Goal: Transaction & Acquisition: Download file/media

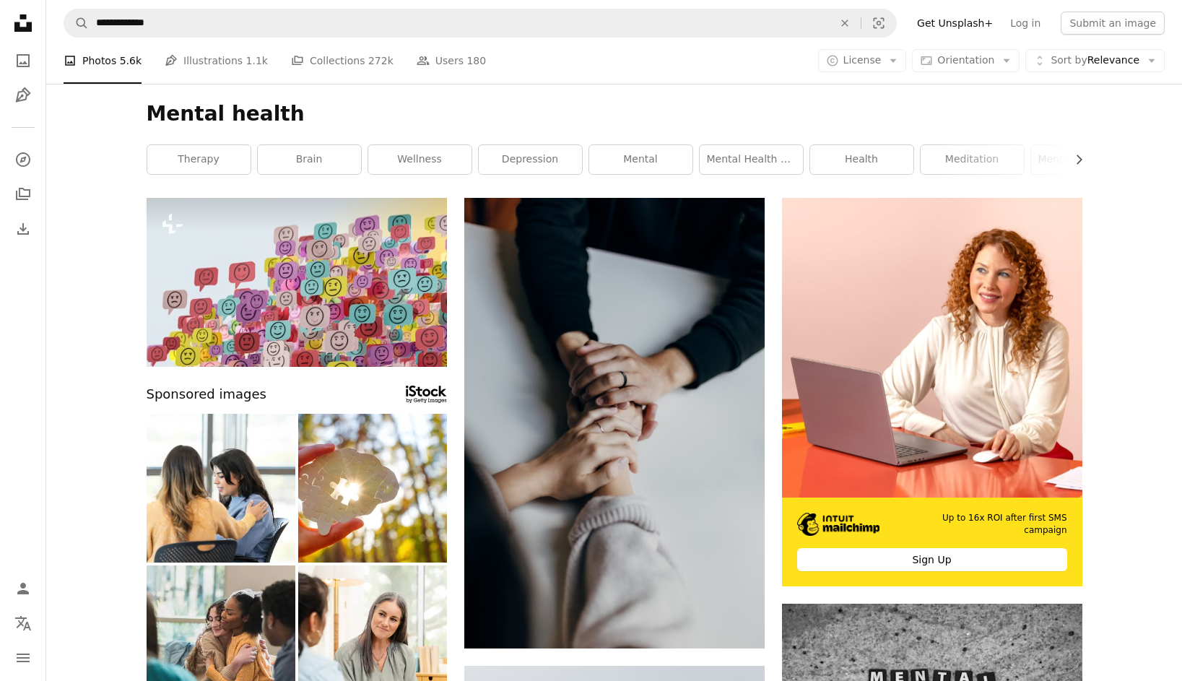
scroll to position [7926, 0]
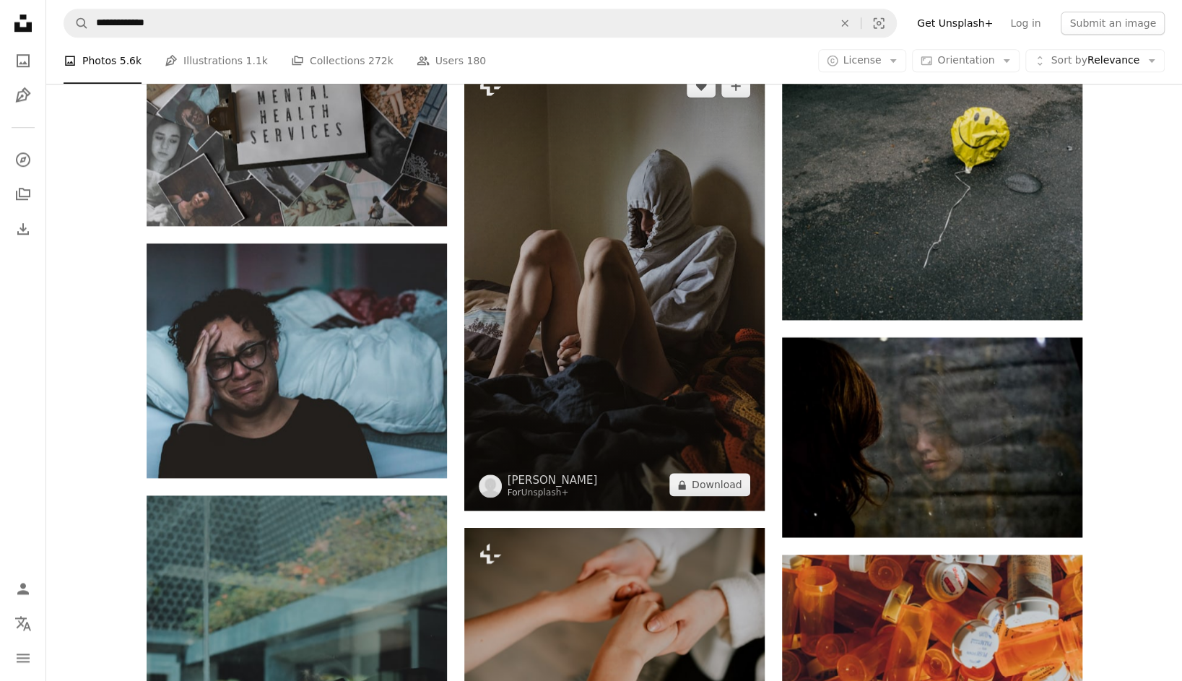
click at [700, 300] on img at bounding box center [614, 285] width 300 height 451
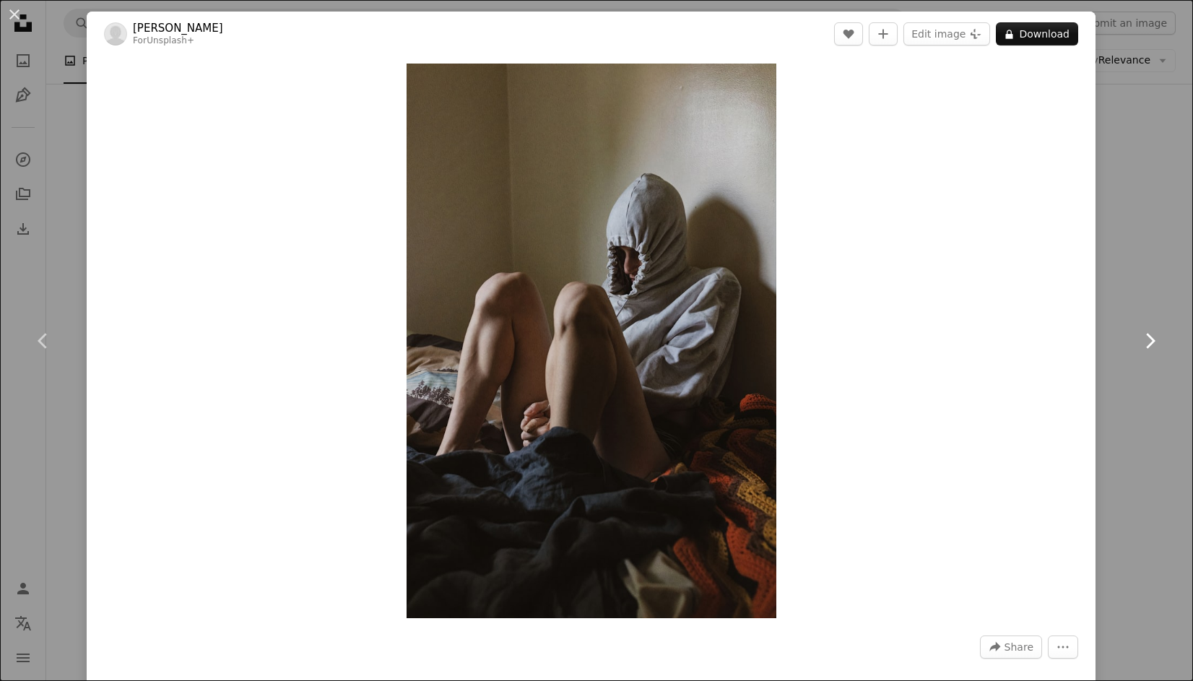
click at [1107, 347] on link "Chevron right" at bounding box center [1150, 341] width 87 height 139
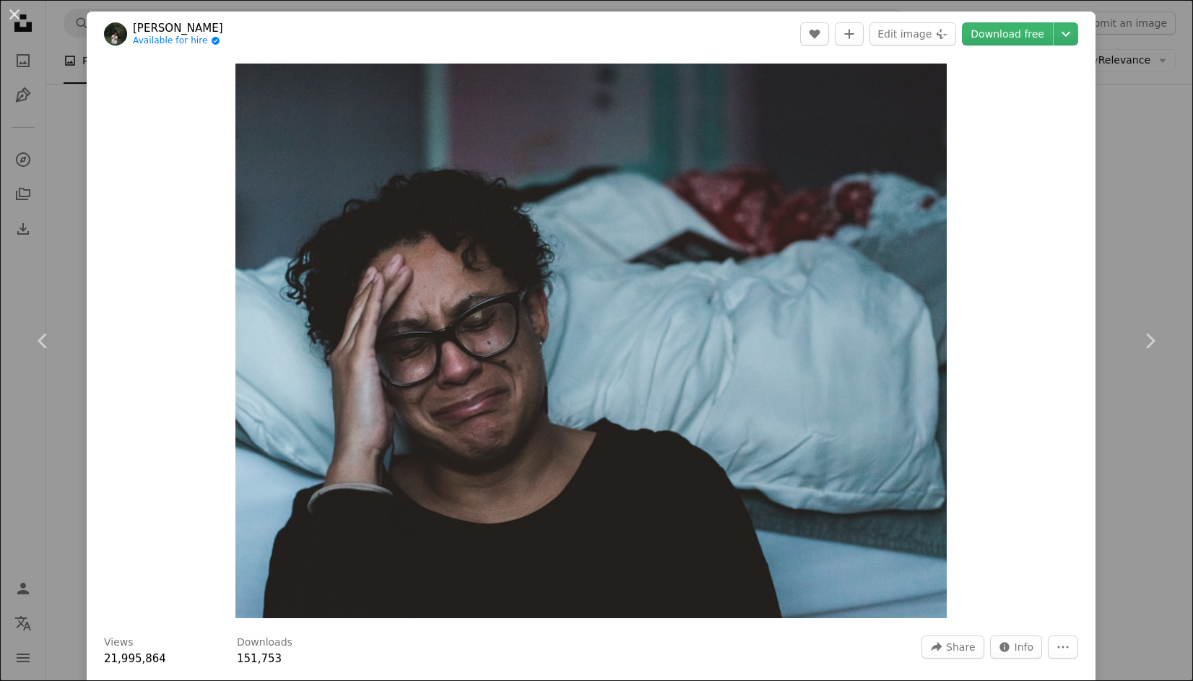
click at [1125, 240] on div "An X shape Chevron left Chevron right [PERSON_NAME] Available for hire A checkm…" at bounding box center [596, 340] width 1193 height 681
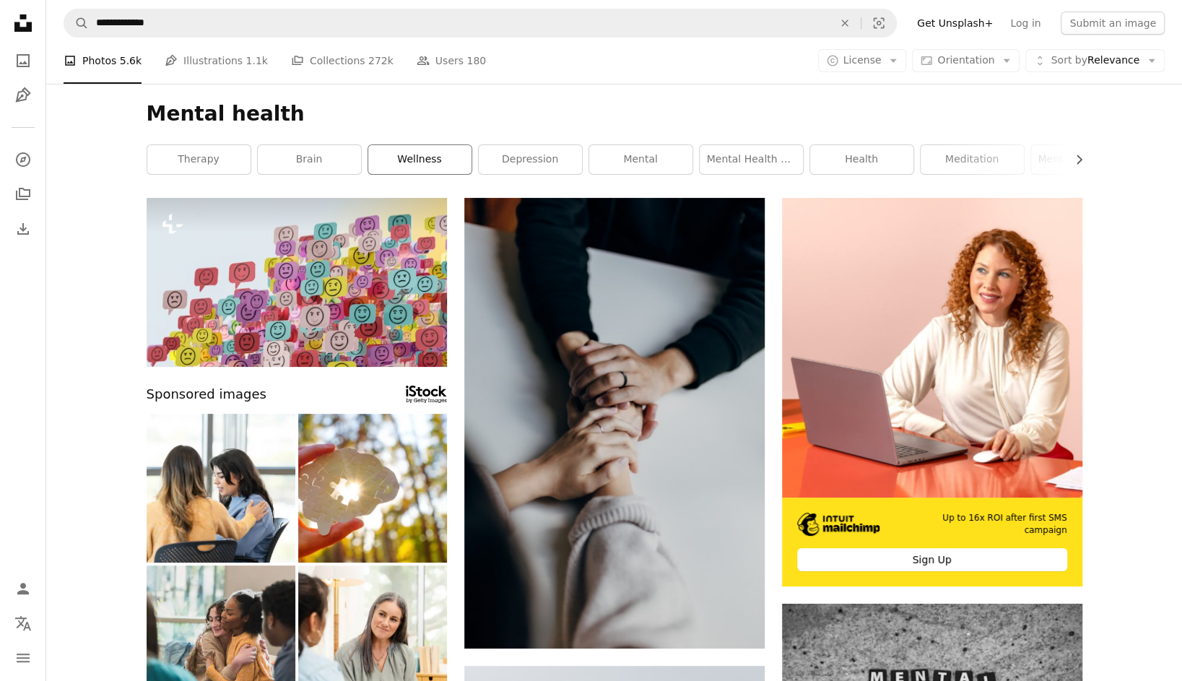
click at [460, 158] on link "wellness" at bounding box center [419, 159] width 103 height 29
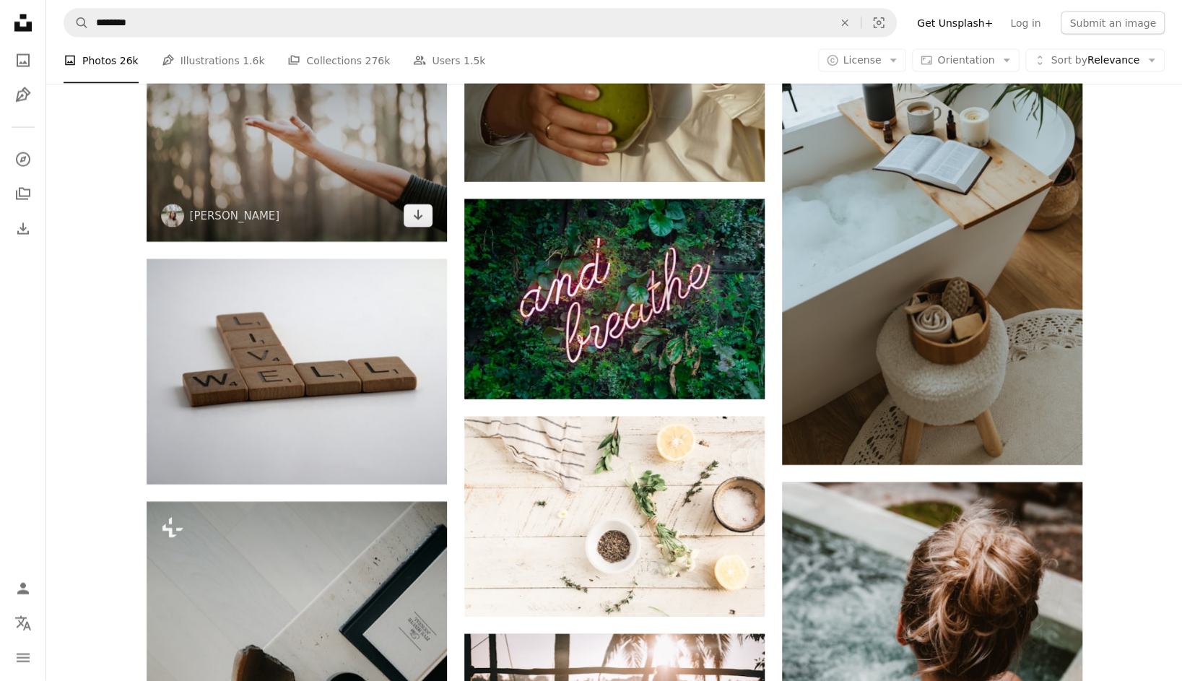
scroll to position [1950, 0]
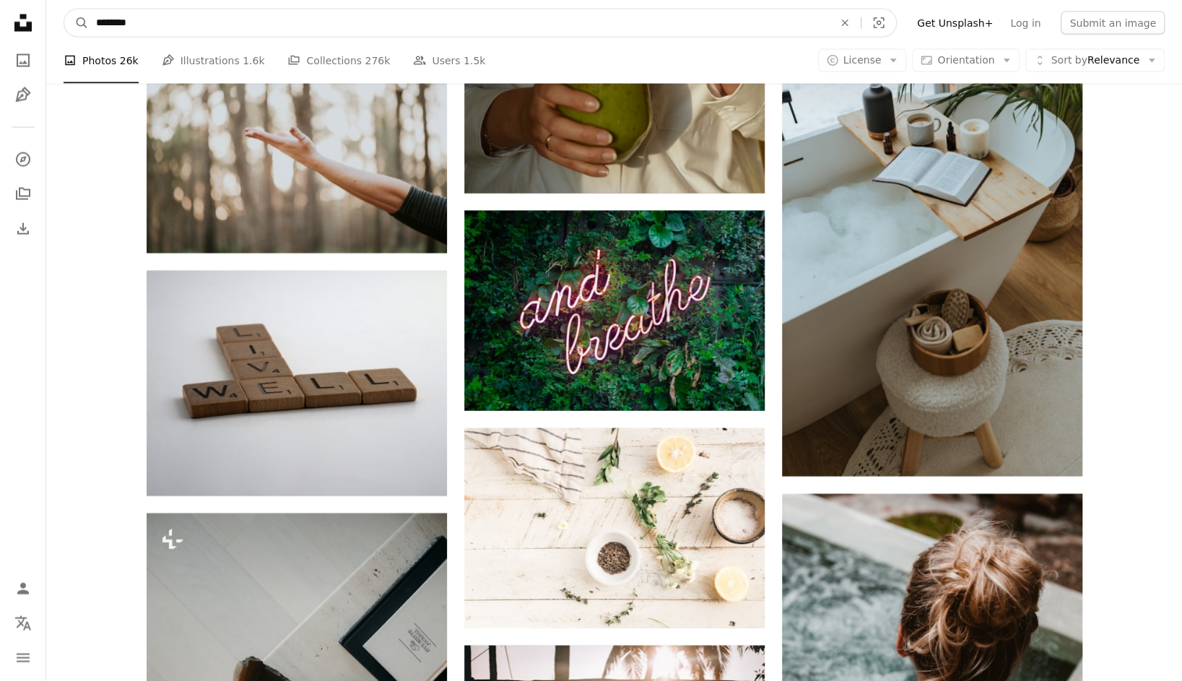
drag, startPoint x: 165, startPoint y: 23, endPoint x: 9, endPoint y: 22, distance: 156.0
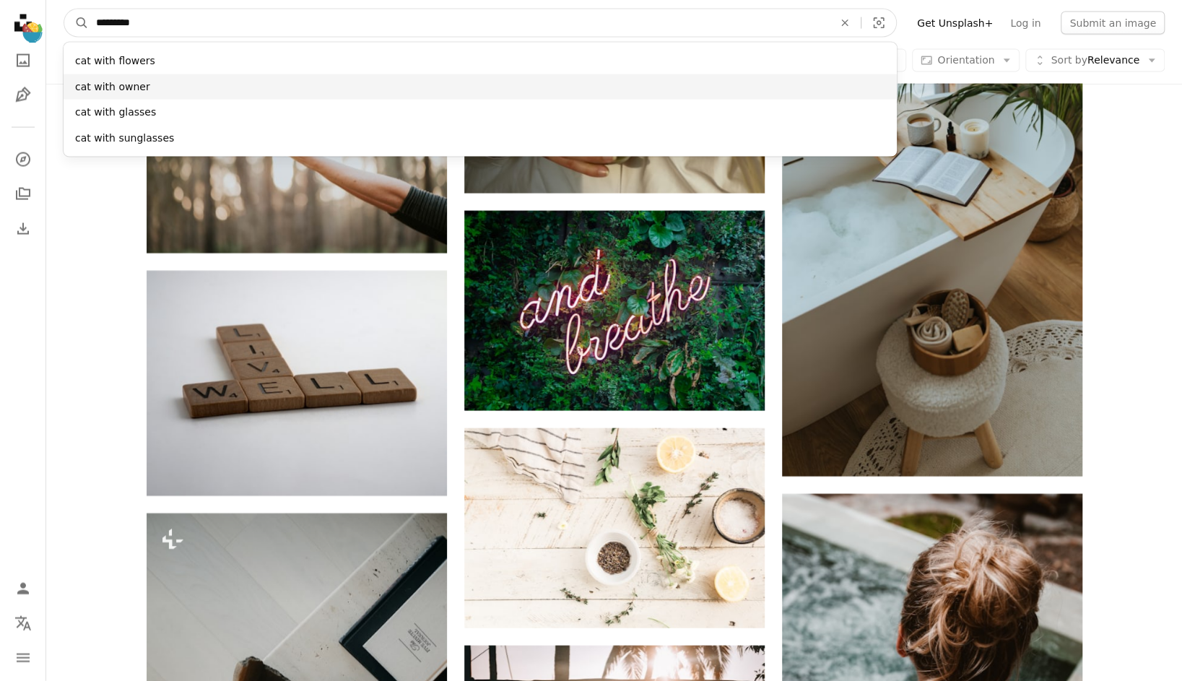
type input "********"
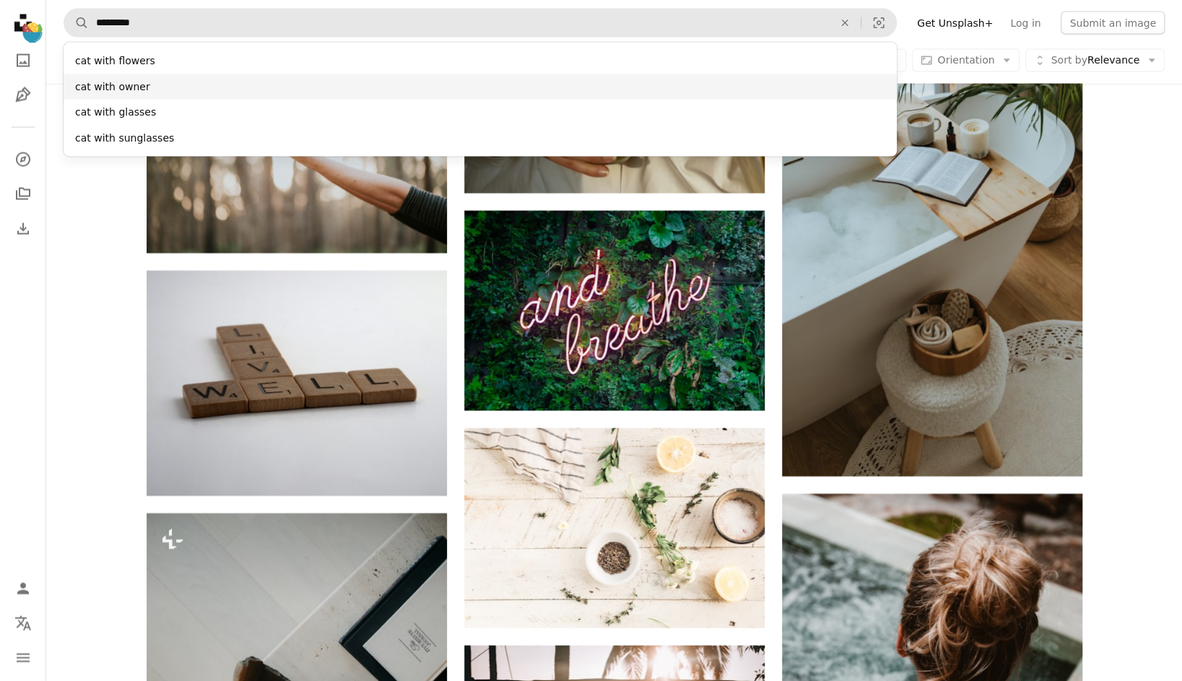
click at [132, 95] on div "cat with owner" at bounding box center [481, 87] width 834 height 26
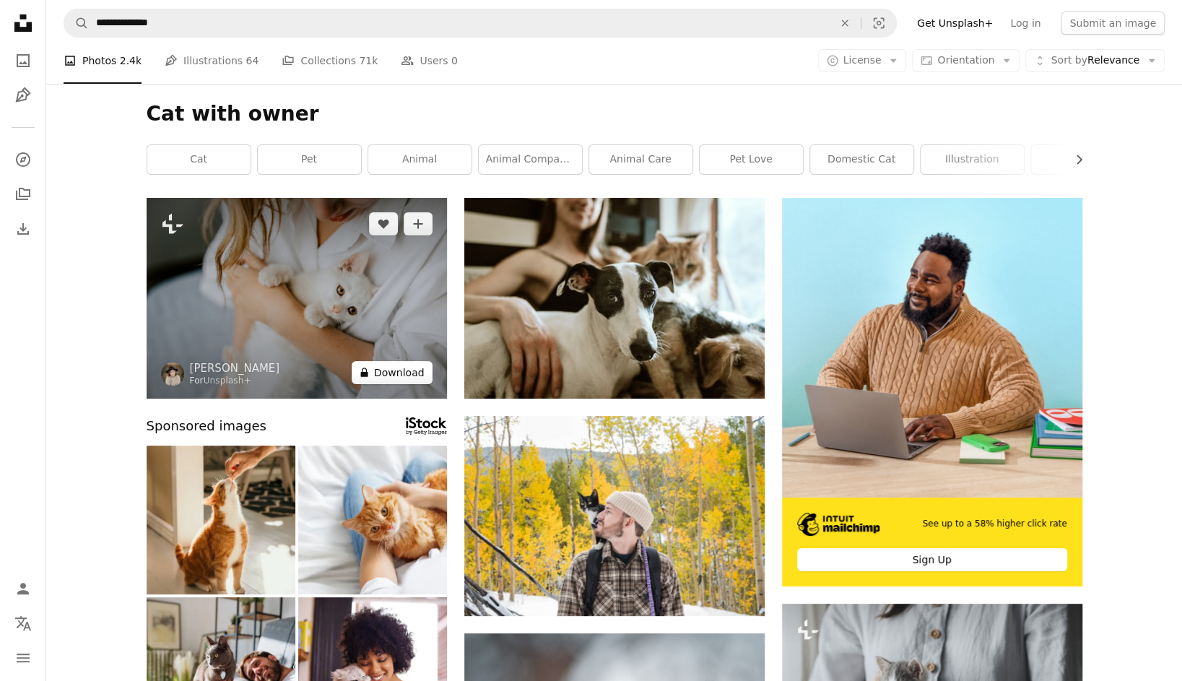
click at [413, 369] on button "A lock Download" at bounding box center [392, 372] width 81 height 23
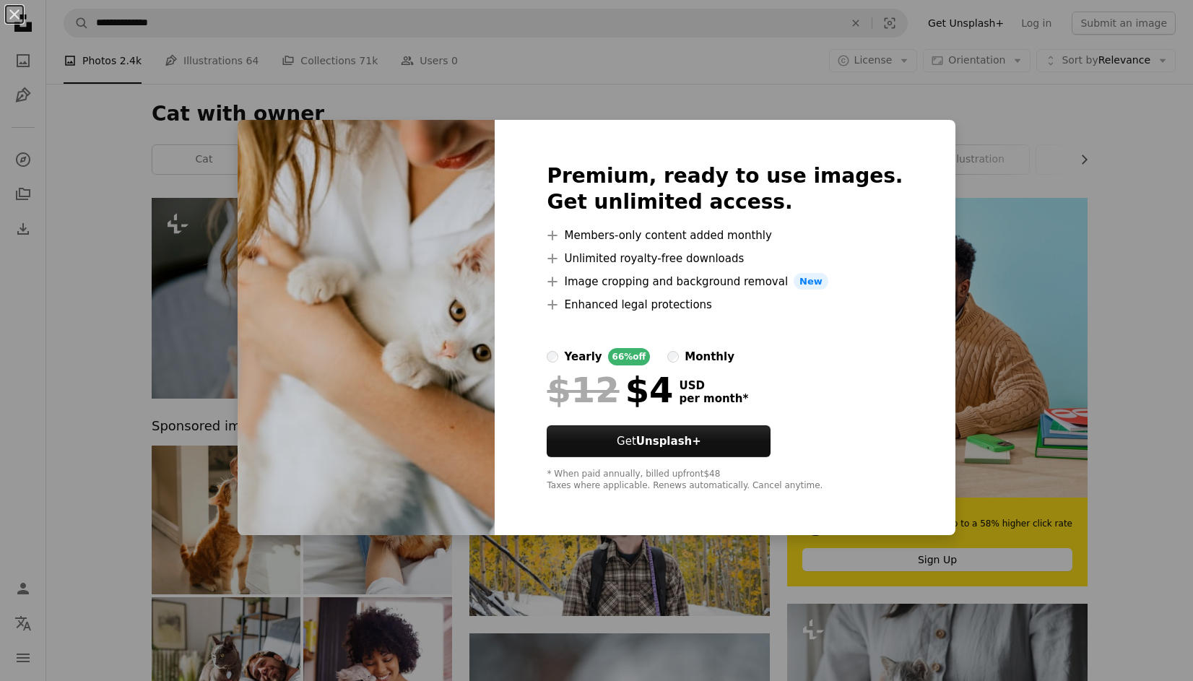
click at [997, 249] on div "An X shape Premium, ready to use images. Get unlimited access. A plus sign Memb…" at bounding box center [596, 340] width 1193 height 681
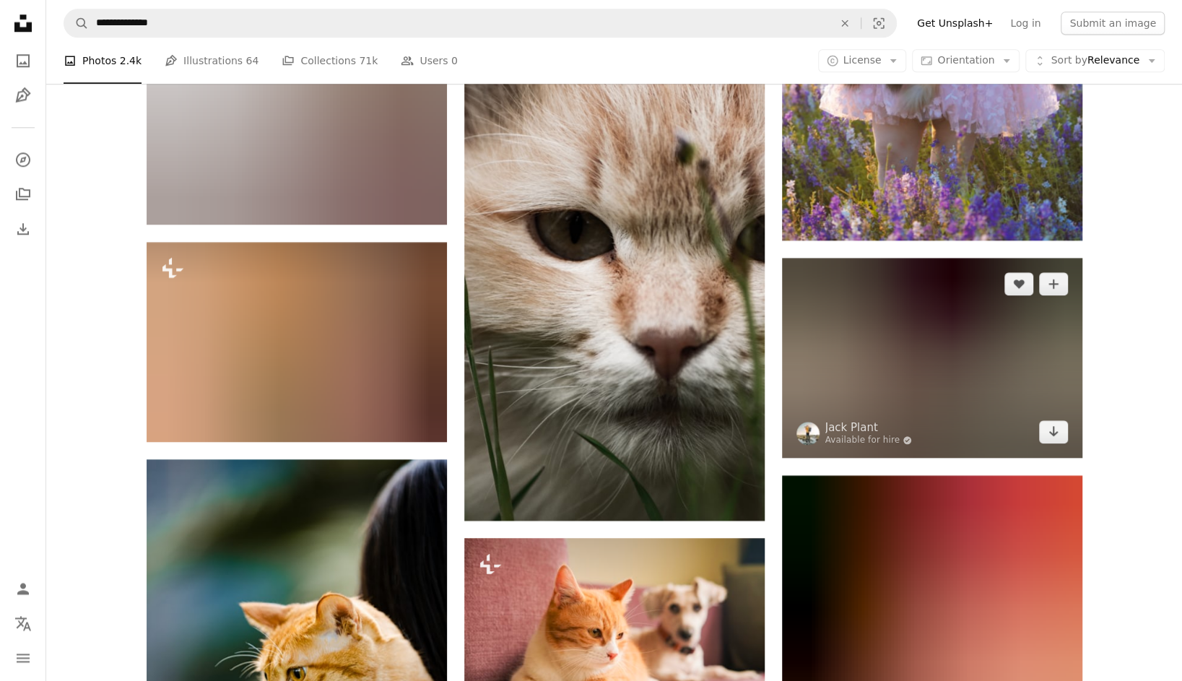
scroll to position [1083, 0]
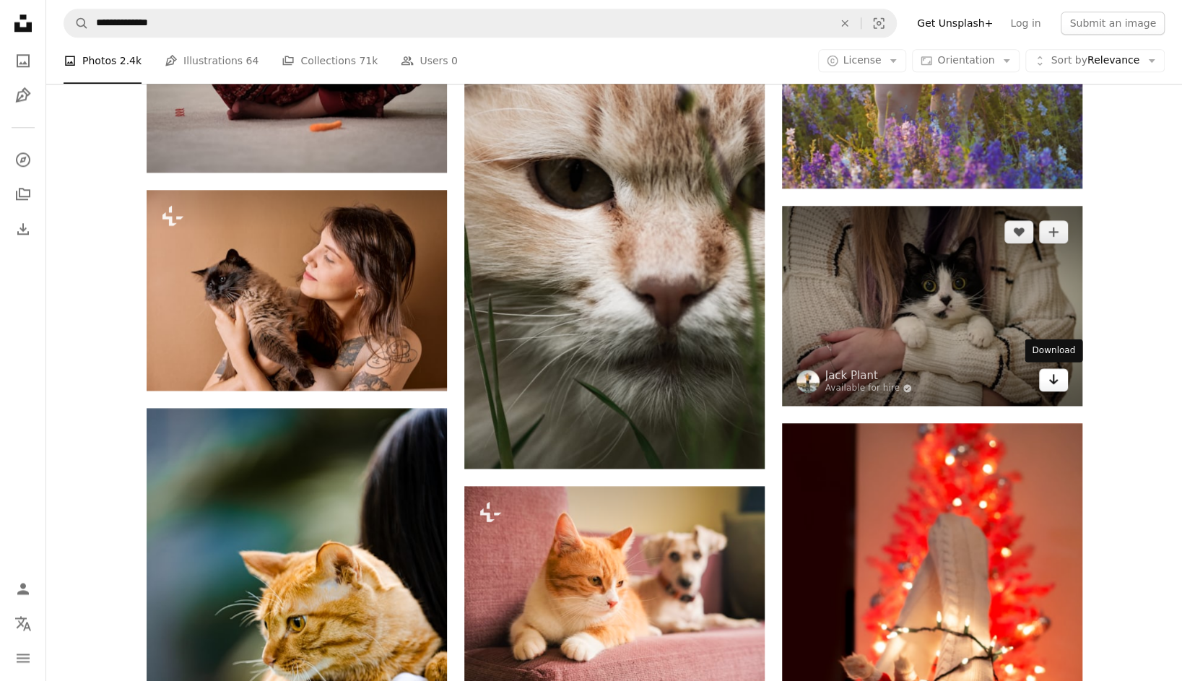
click at [1059, 387] on link "Arrow pointing down" at bounding box center [1053, 379] width 29 height 23
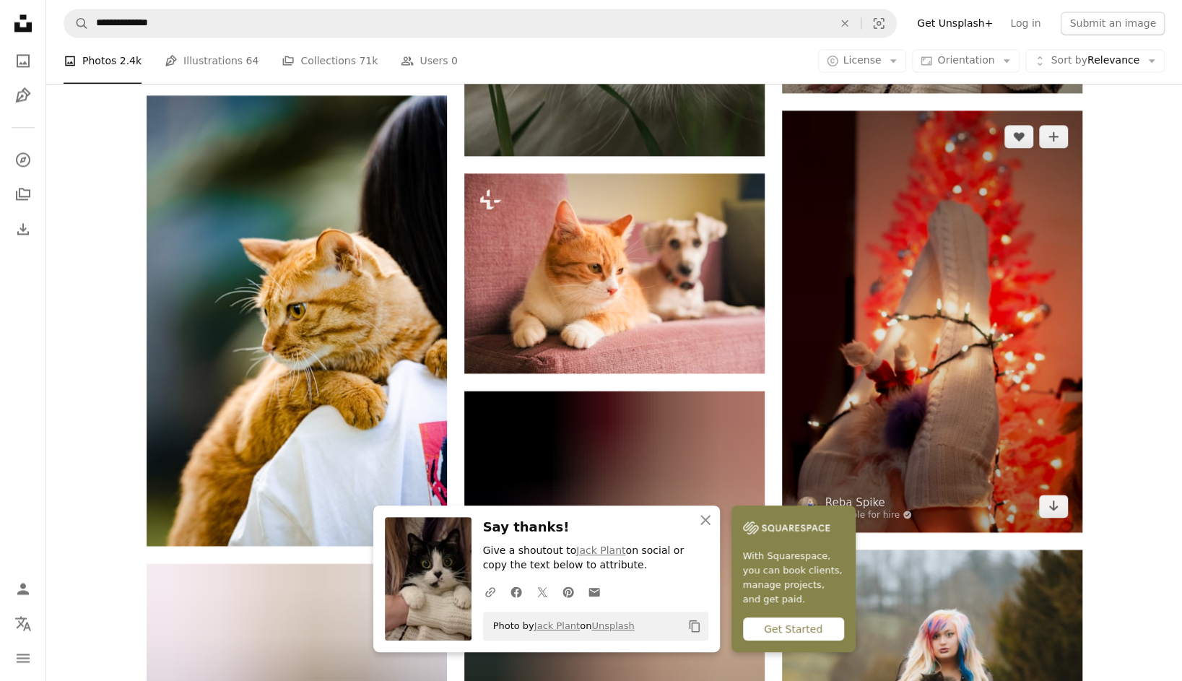
scroll to position [1517, 0]
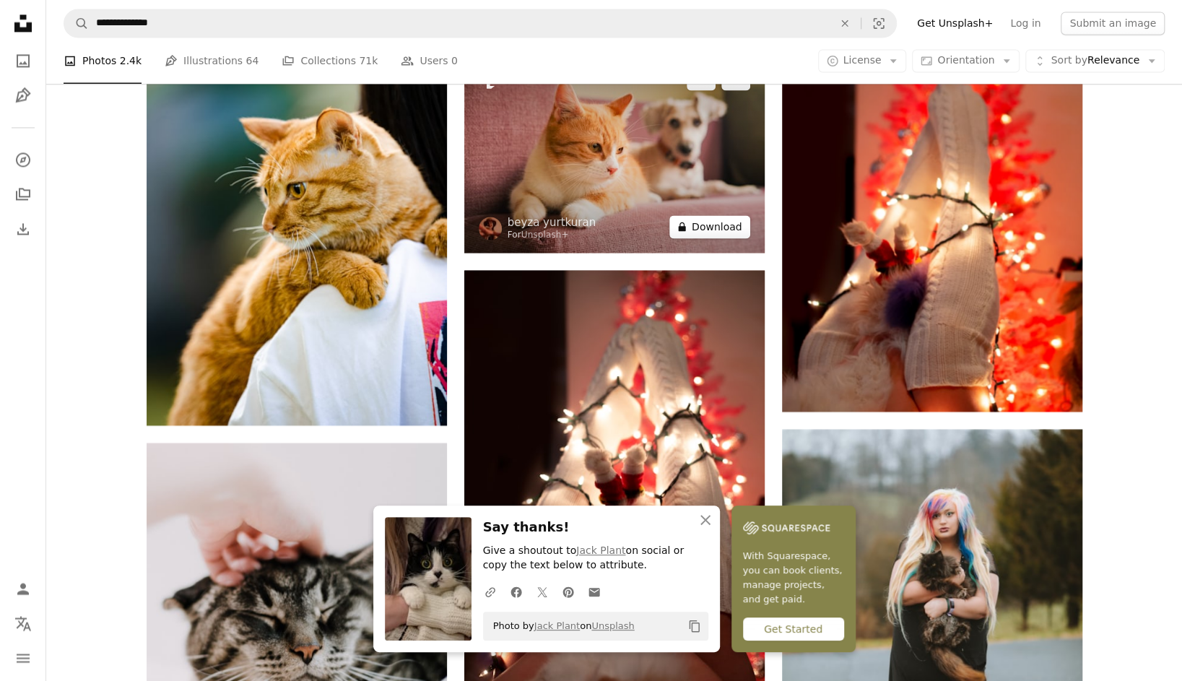
click at [729, 225] on button "A lock Download" at bounding box center [710, 226] width 81 height 23
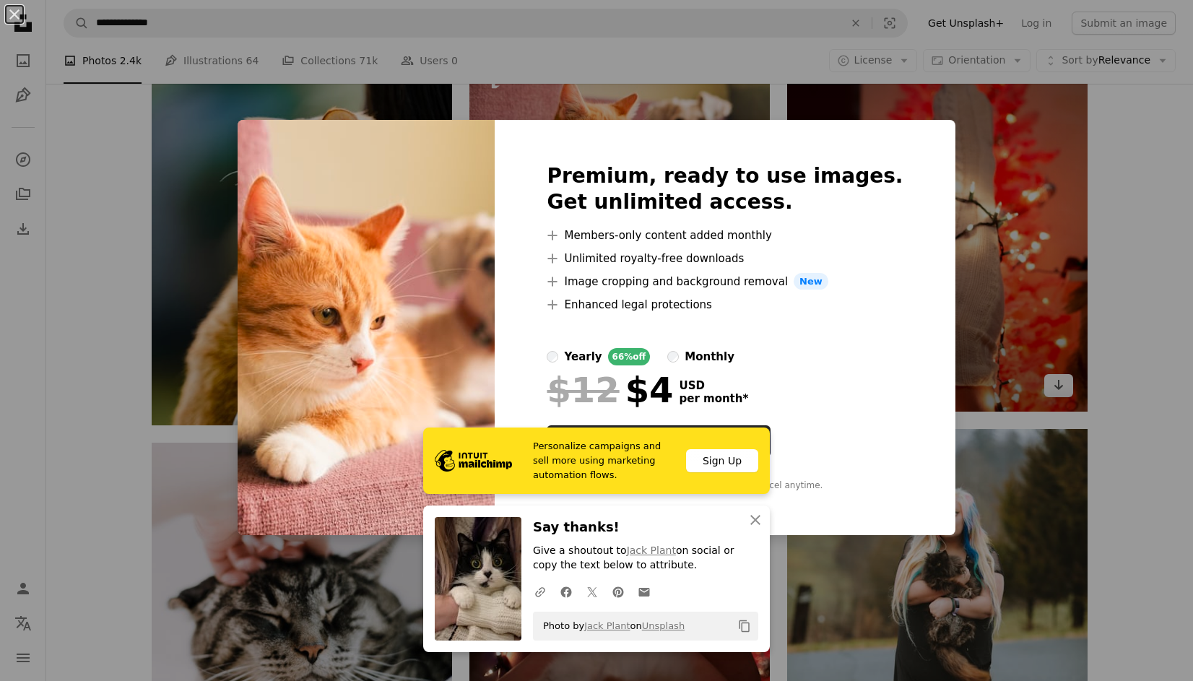
click at [999, 276] on div "An X shape Premium, ready to use images. Get unlimited access. A plus sign Memb…" at bounding box center [596, 340] width 1193 height 681
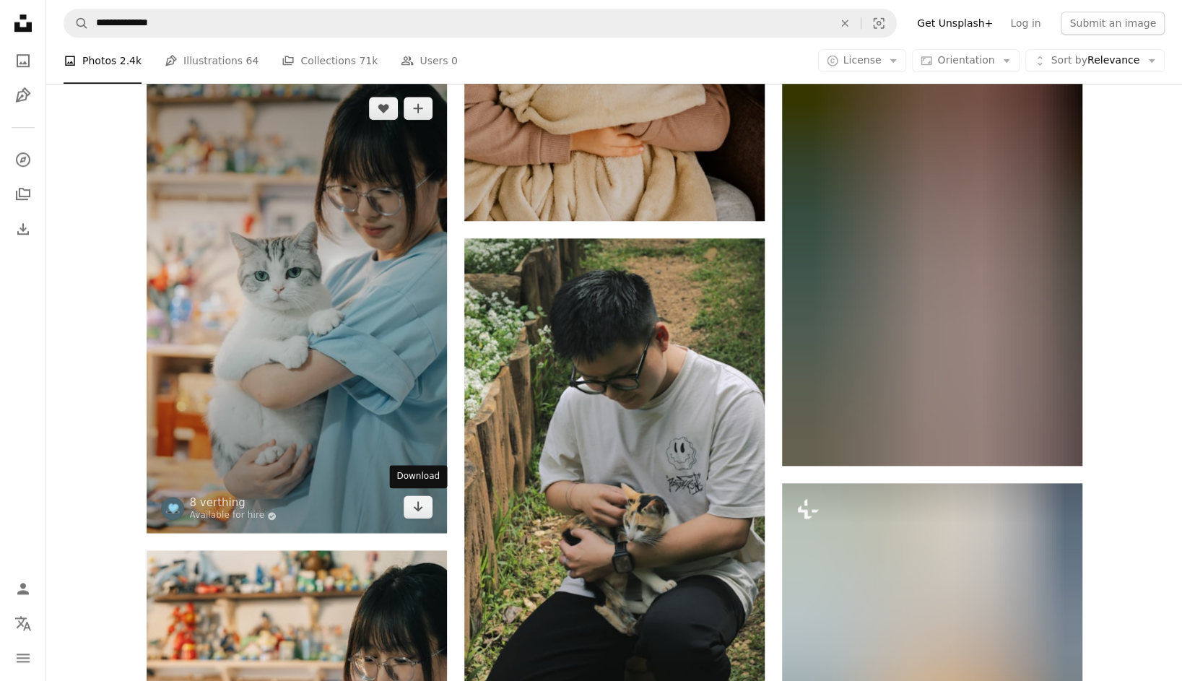
scroll to position [4261, 0]
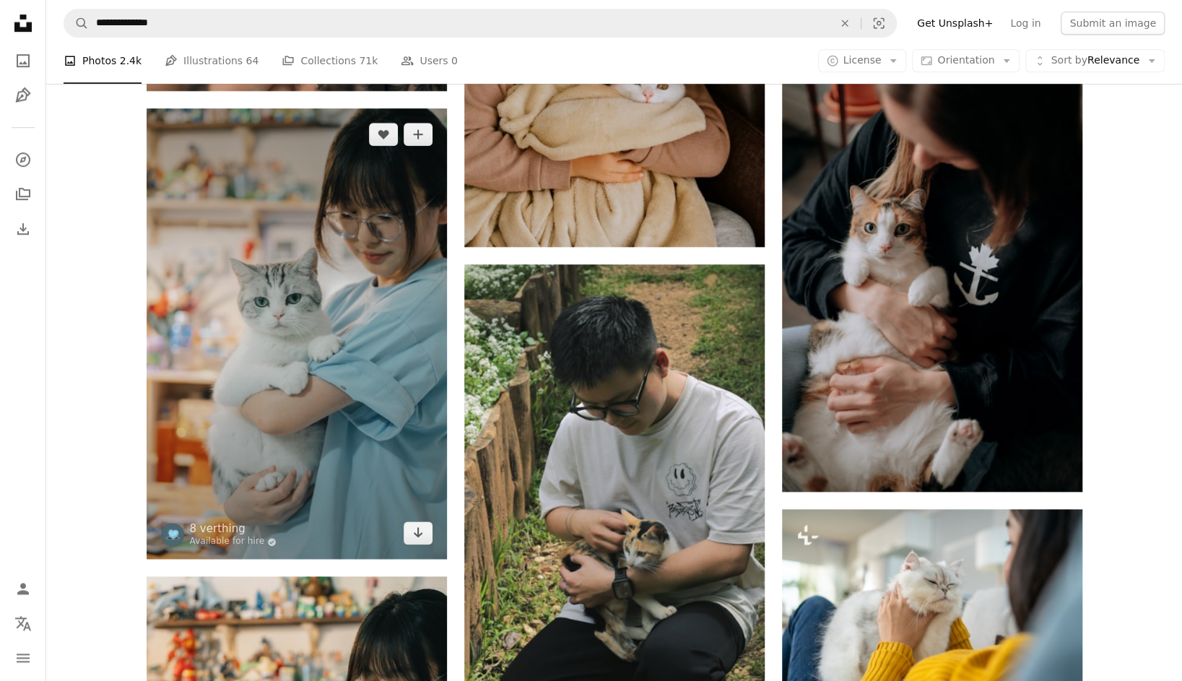
click at [423, 544] on img at bounding box center [297, 333] width 300 height 451
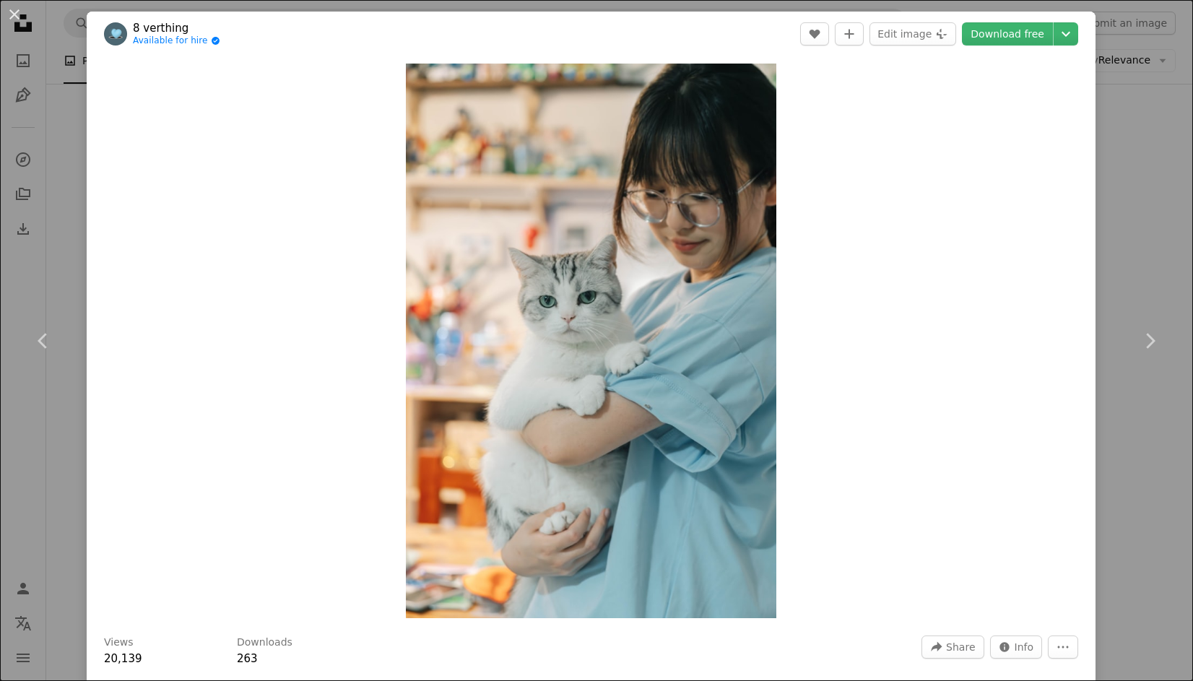
click at [1074, 430] on div "Zoom in" at bounding box center [591, 340] width 1009 height 569
click at [1116, 421] on div "An X shape Chevron left Chevron right 8 verthing Available for hire A checkmark…" at bounding box center [596, 340] width 1193 height 681
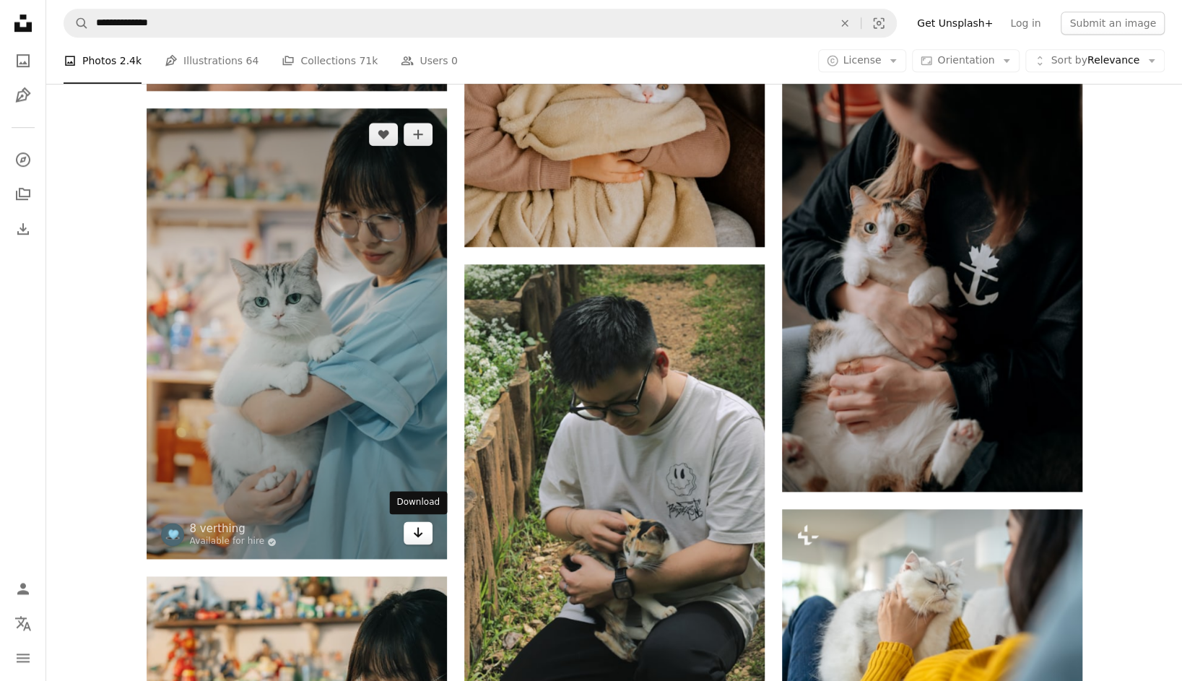
click at [428, 539] on link "Arrow pointing down" at bounding box center [418, 532] width 29 height 23
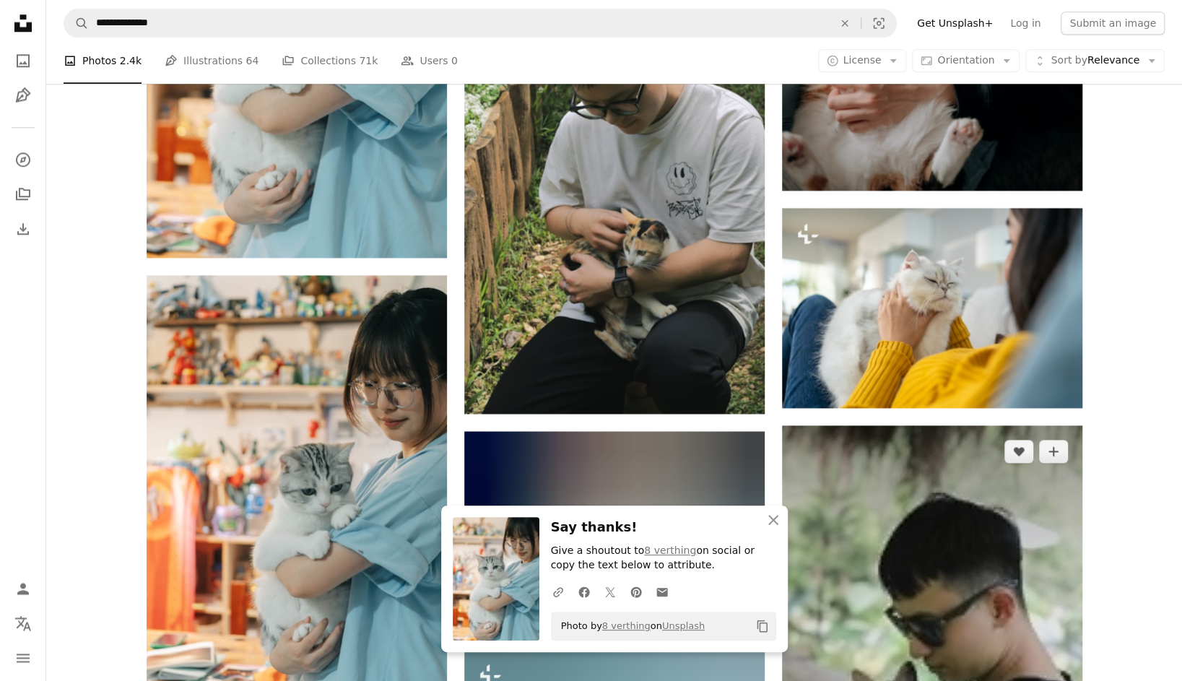
scroll to position [4550, 0]
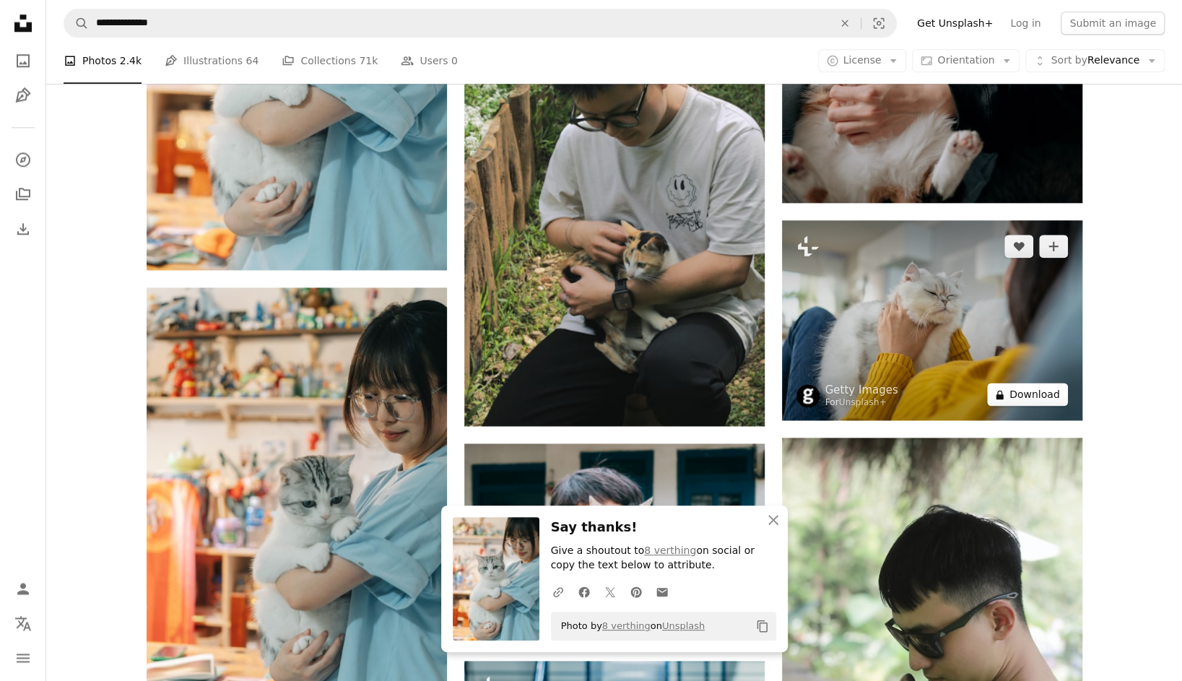
click at [1051, 399] on button "A lock Download" at bounding box center [1027, 394] width 81 height 23
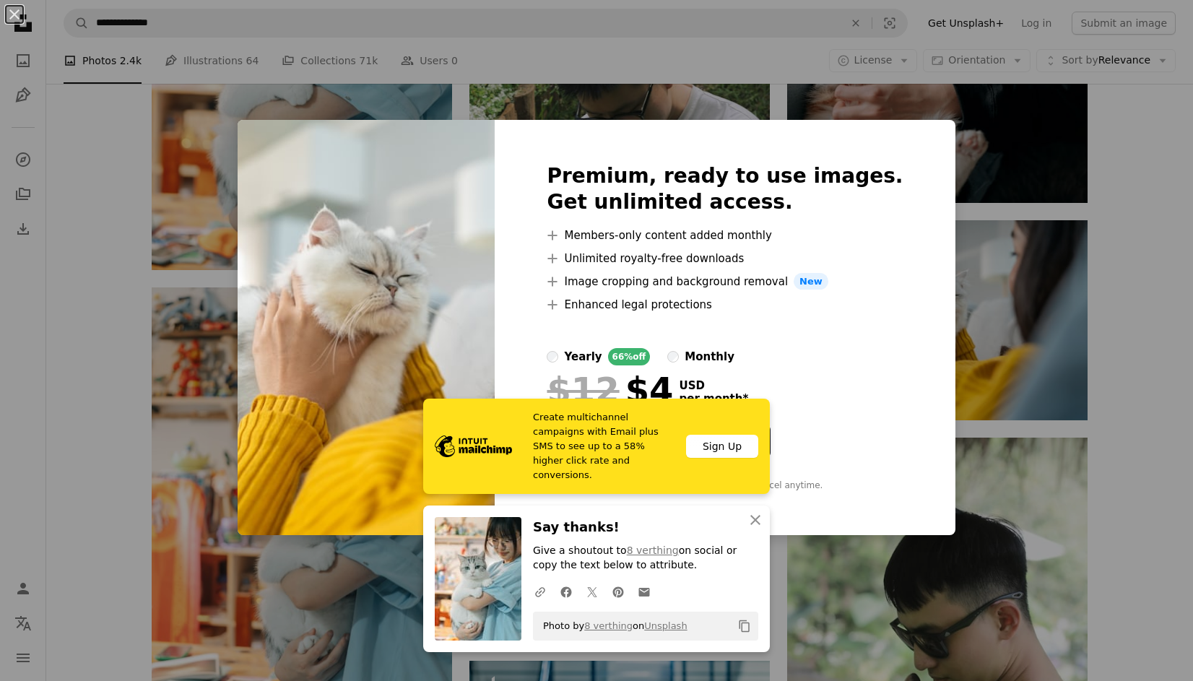
click at [1124, 407] on div "An X shape Premium, ready to use images. Get unlimited access. A plus sign Memb…" at bounding box center [596, 340] width 1193 height 681
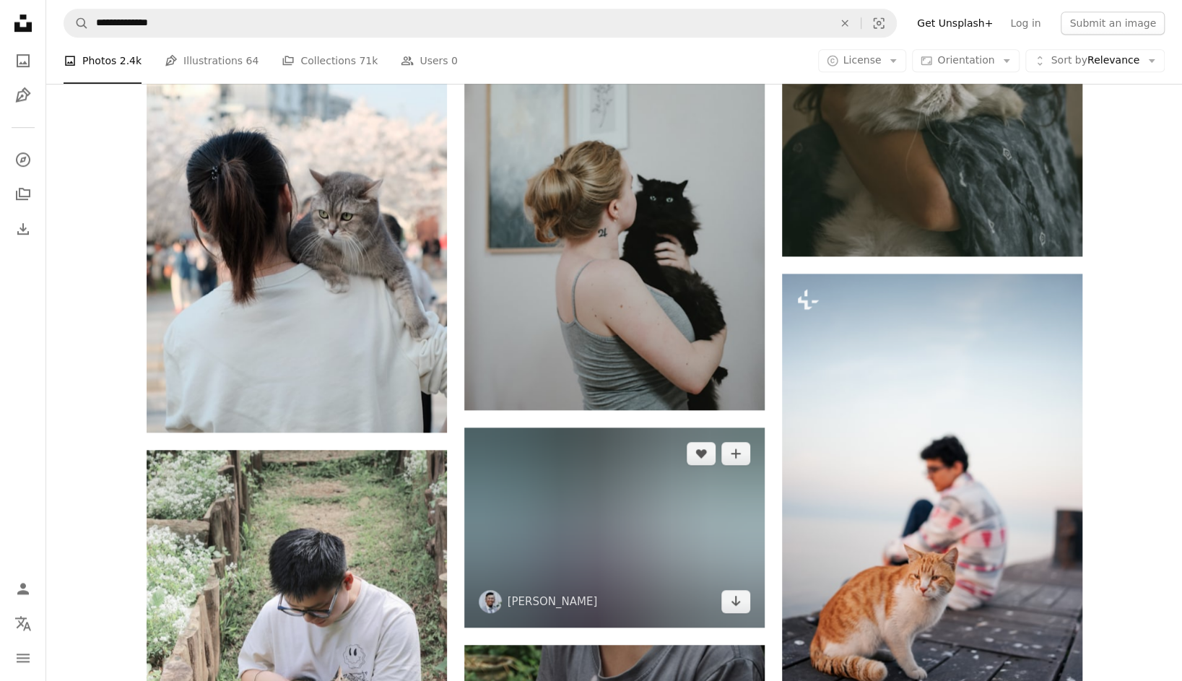
scroll to position [11701, 0]
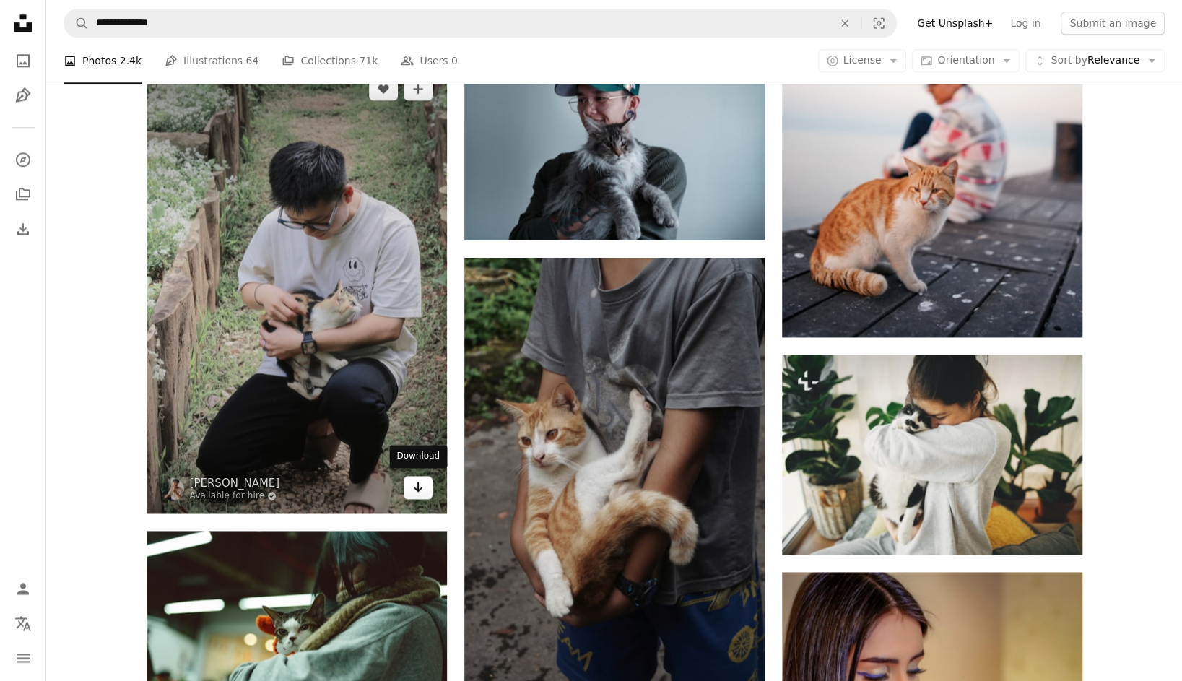
click at [424, 481] on link "Arrow pointing down" at bounding box center [418, 487] width 29 height 23
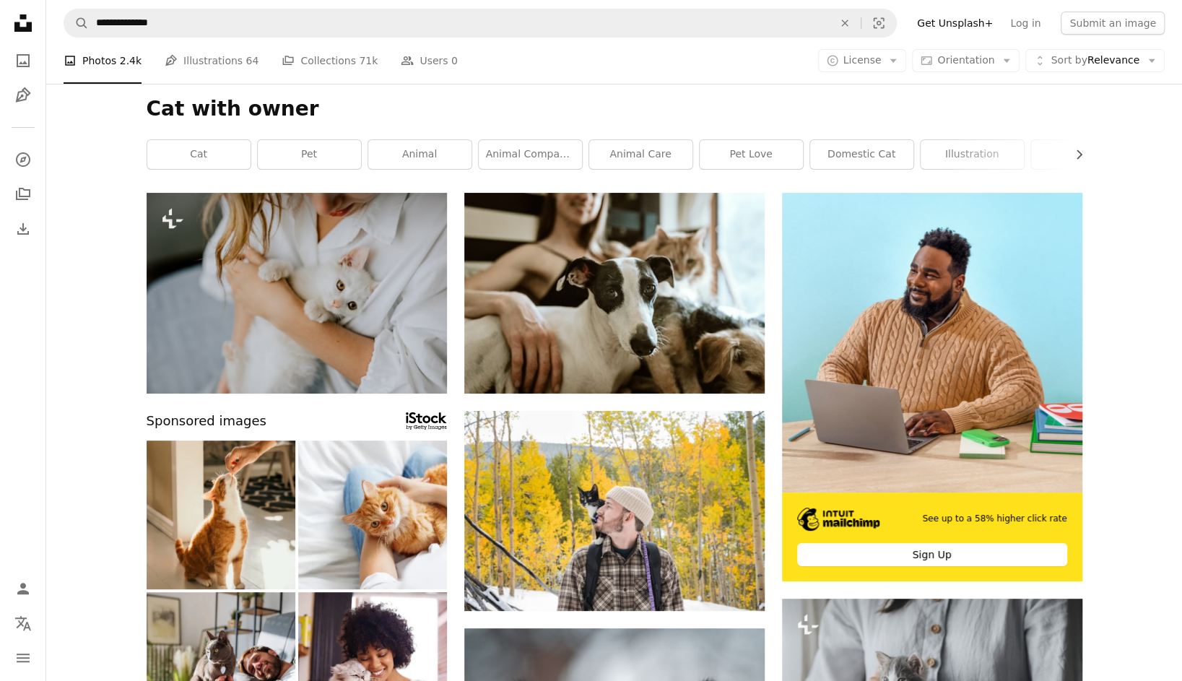
scroll to position [0, 0]
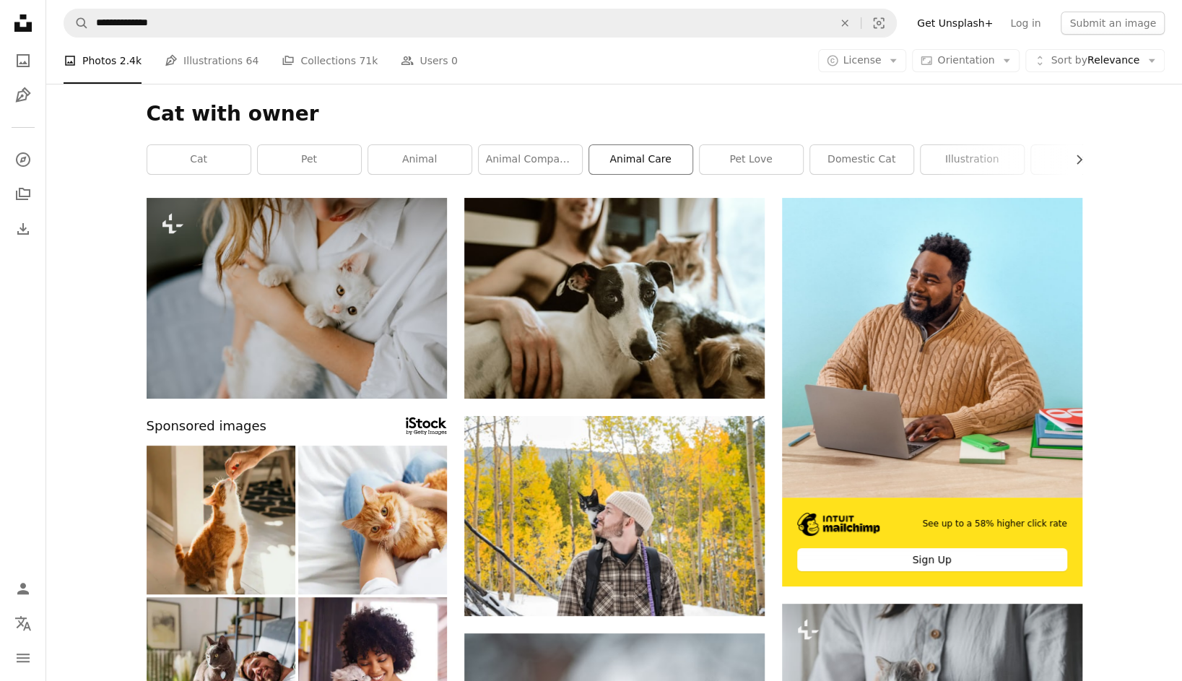
click at [652, 172] on link "animal care" at bounding box center [640, 159] width 103 height 29
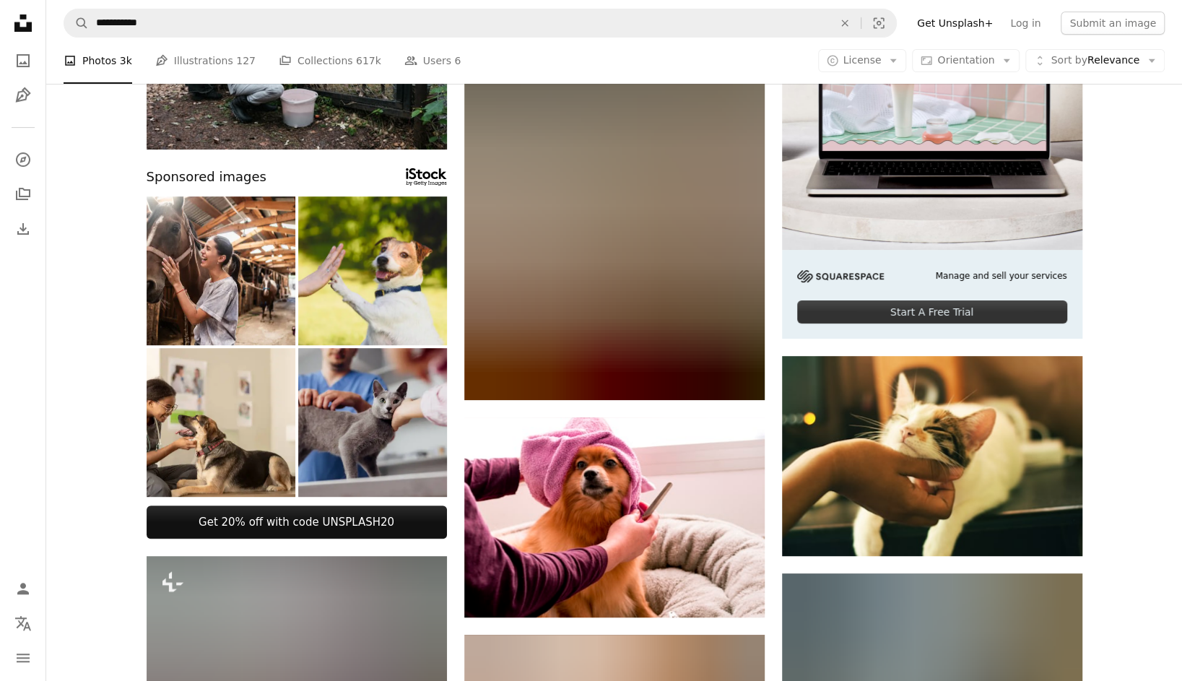
scroll to position [217, 0]
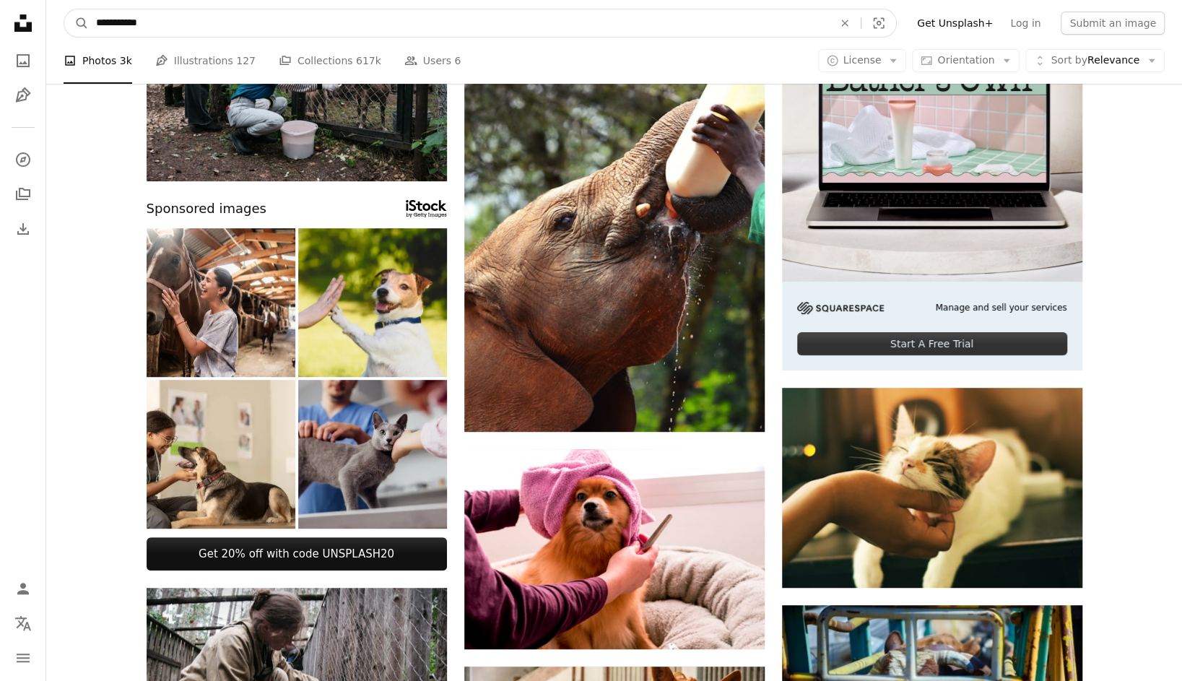
click at [191, 22] on input "**********" at bounding box center [459, 22] width 740 height 27
drag, startPoint x: 190, startPoint y: 26, endPoint x: 22, endPoint y: 35, distance: 168.5
type input "**********"
click button "A magnifying glass" at bounding box center [76, 22] width 25 height 27
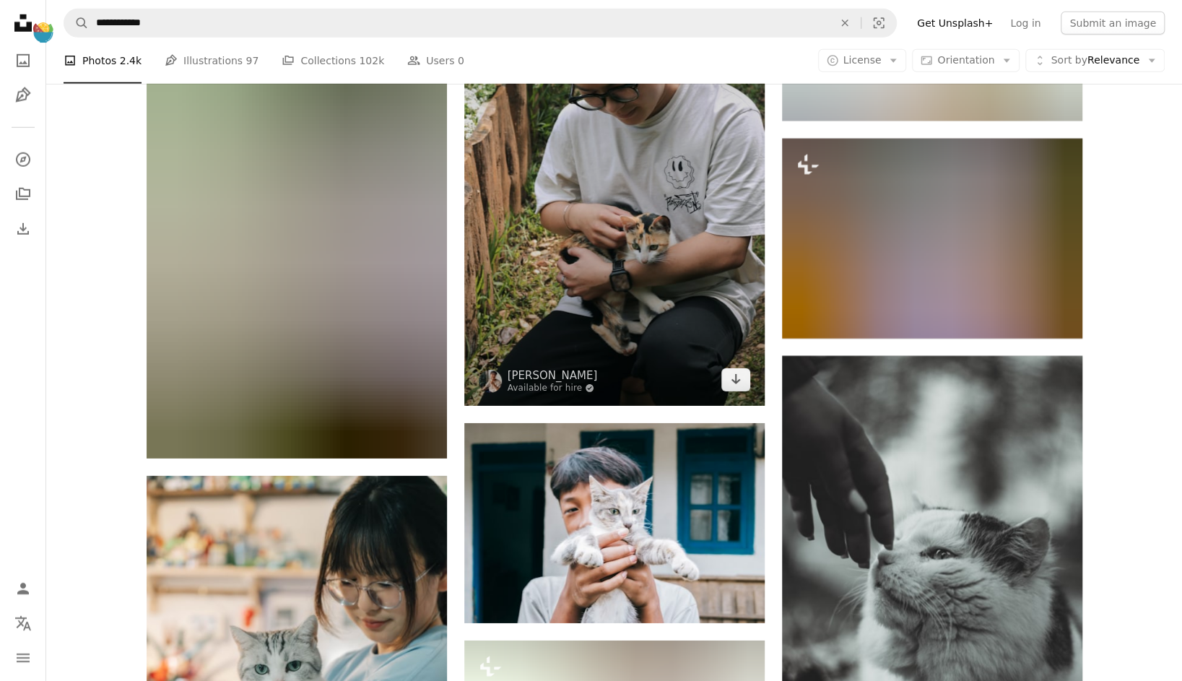
scroll to position [6284, 0]
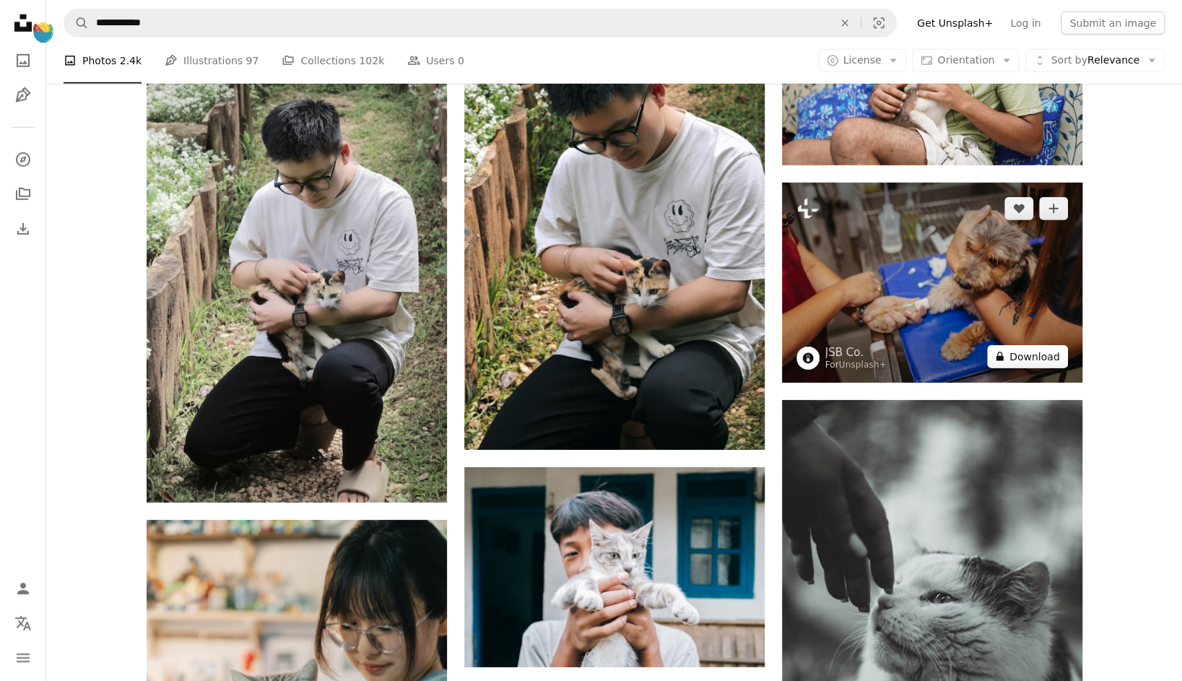
click at [1030, 356] on button "A lock Download" at bounding box center [1027, 356] width 81 height 23
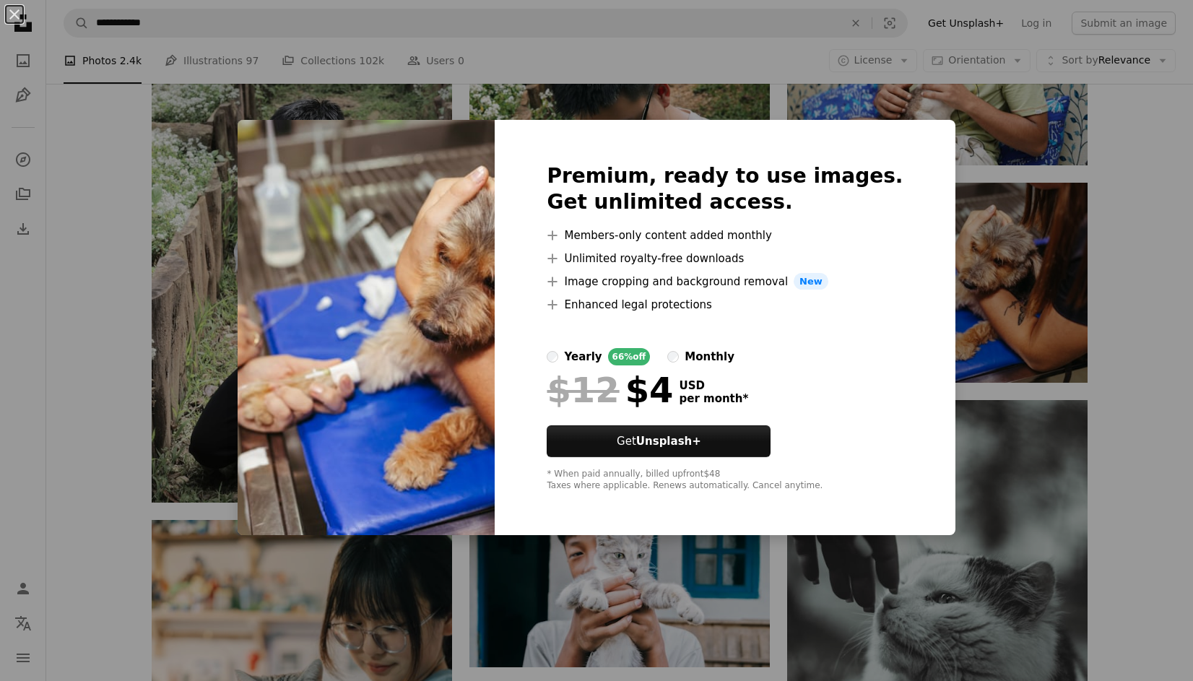
click at [1018, 351] on div "An X shape Premium, ready to use images. Get unlimited access. A plus sign Memb…" at bounding box center [596, 340] width 1193 height 681
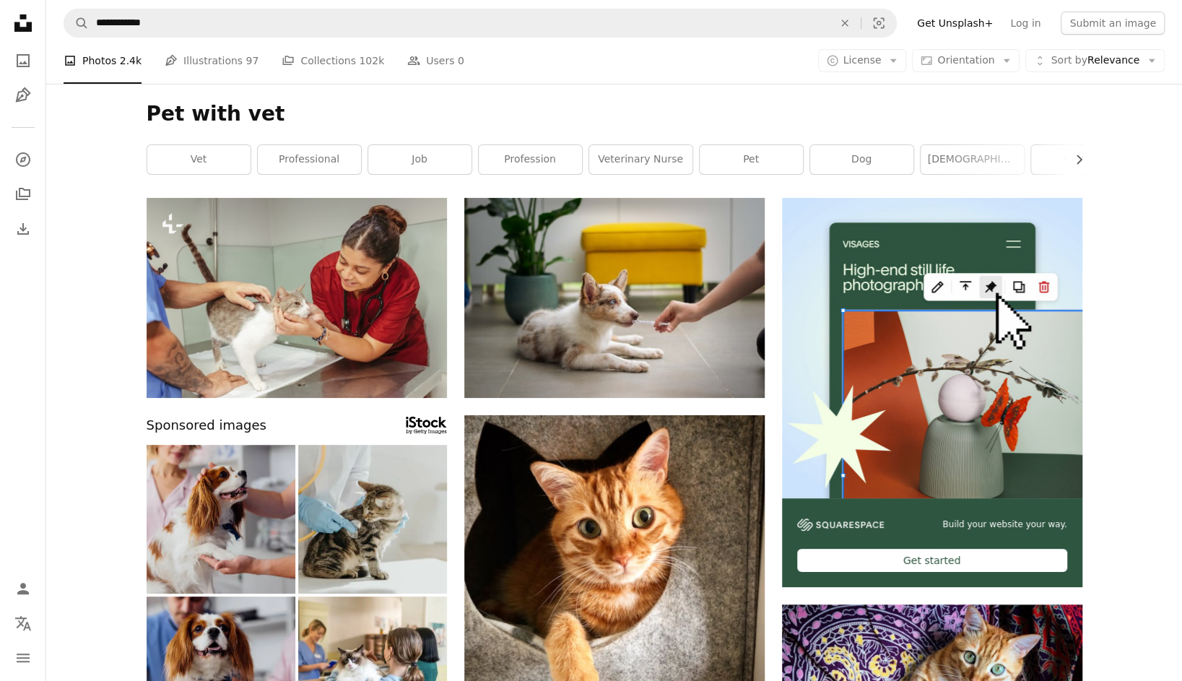
click at [1060, 159] on link "woman" at bounding box center [1082, 159] width 103 height 29
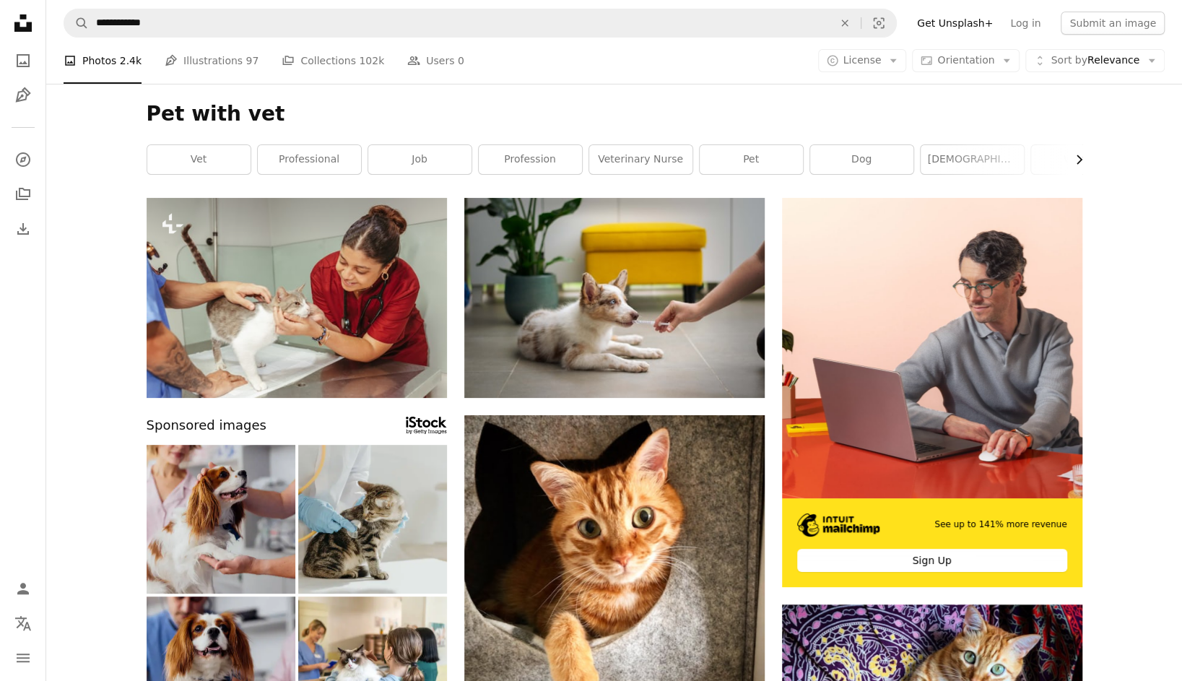
click at [1083, 159] on icon "Chevron right" at bounding box center [1079, 159] width 14 height 14
click at [971, 163] on link "veterinary" at bounding box center [976, 159] width 103 height 29
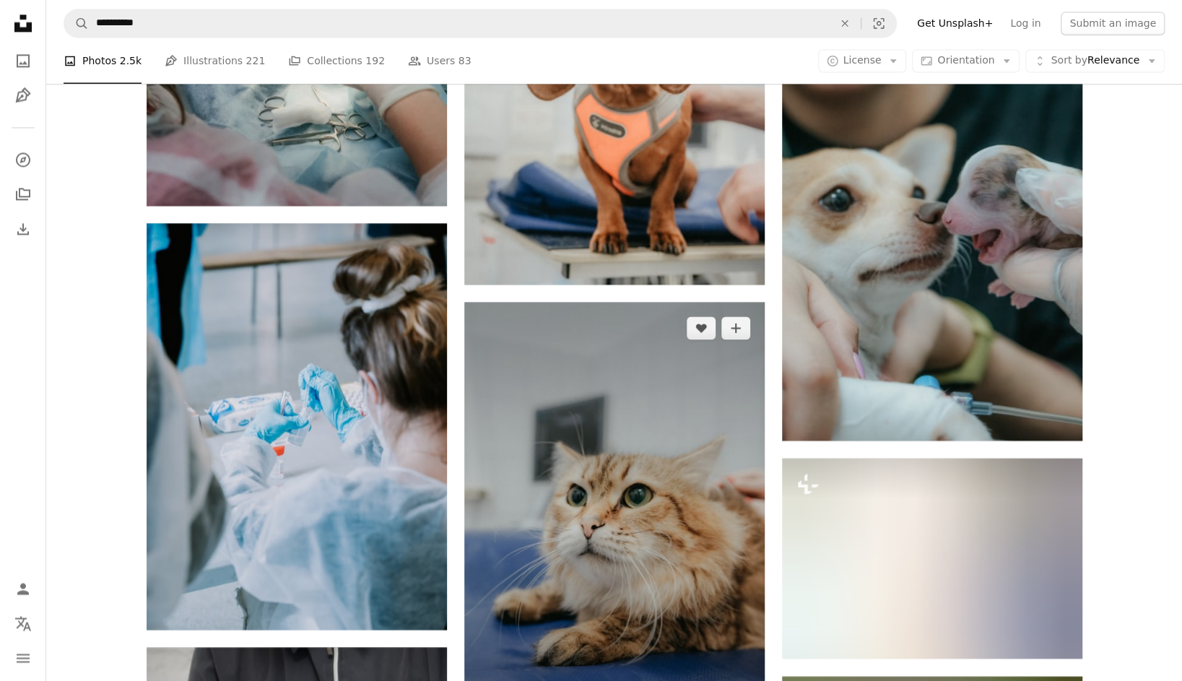
scroll to position [1589, 0]
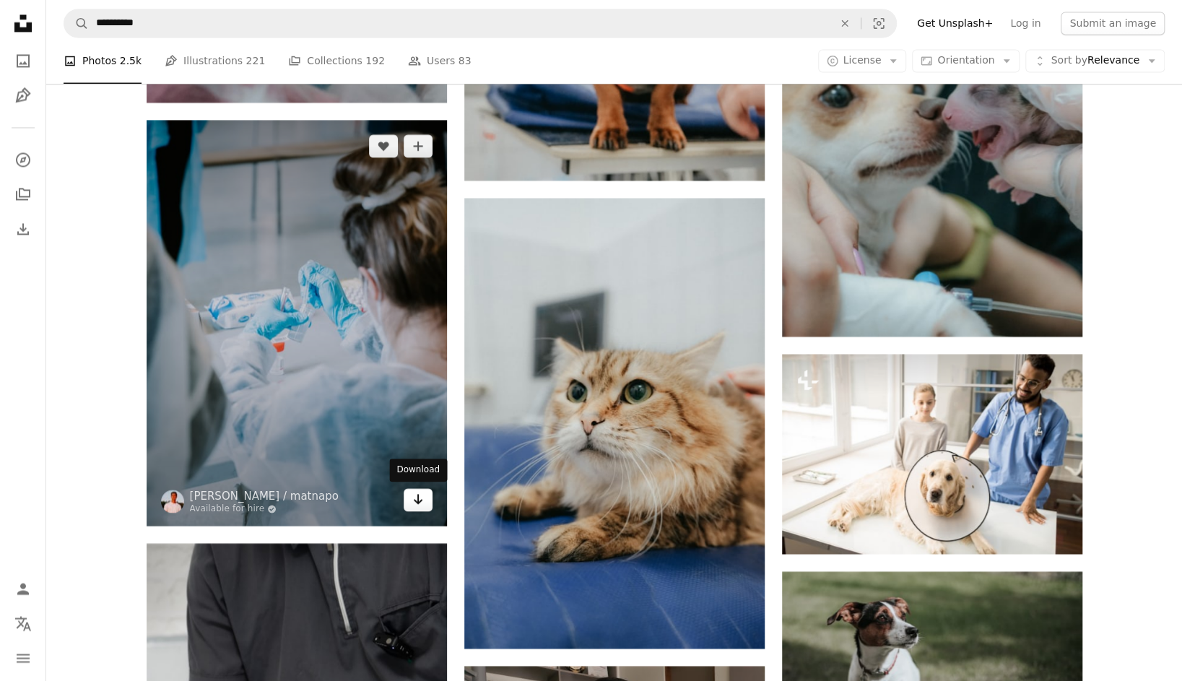
click at [410, 501] on link "Arrow pointing down" at bounding box center [418, 499] width 29 height 23
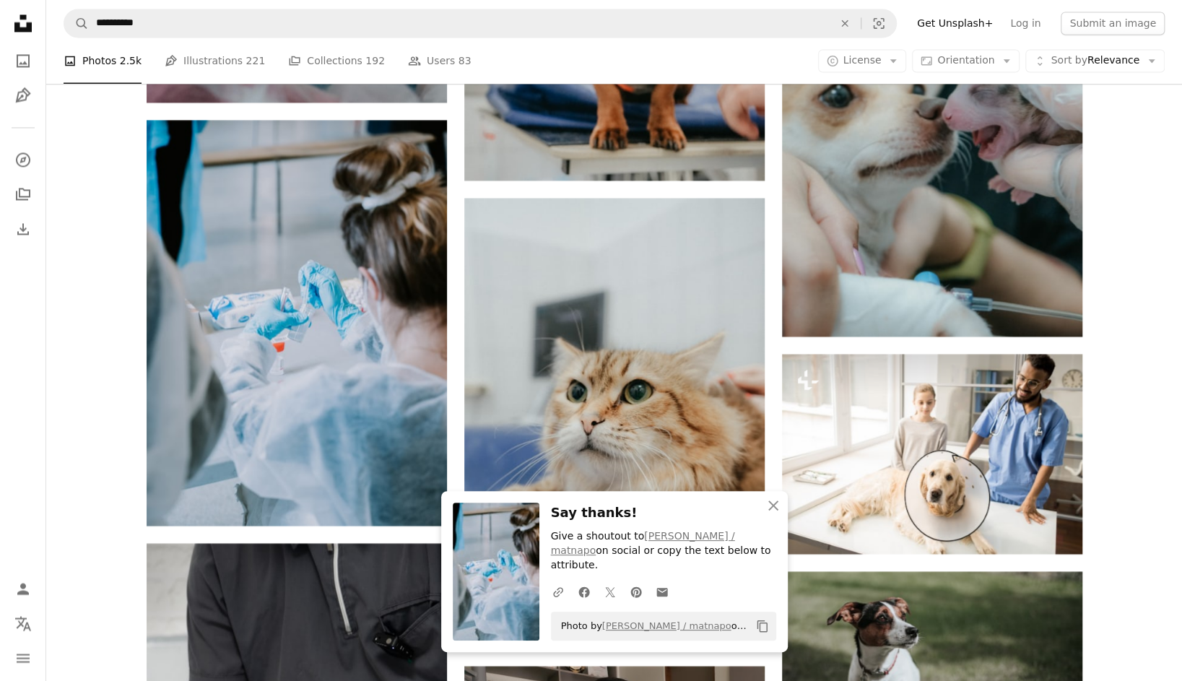
click at [1134, 343] on div "Plus sign for Unsplash+ A heart A plus sign Getty Images For Unsplash+ A lock D…" at bounding box center [614, 664] width 1136 height 4110
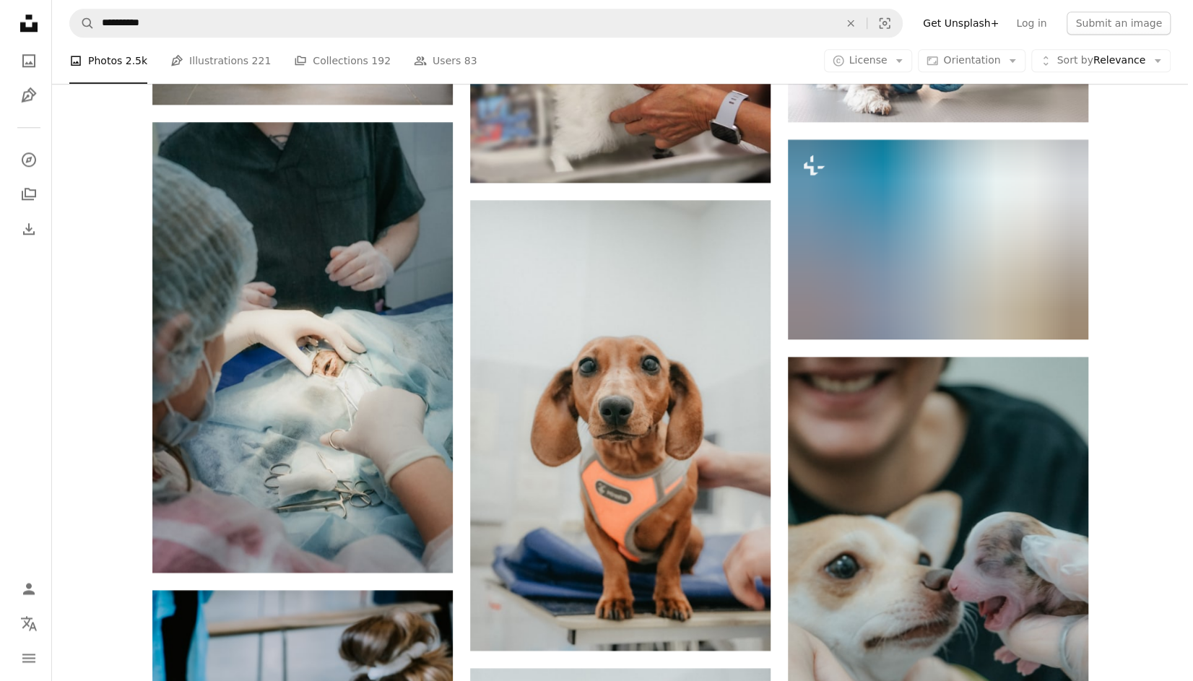
scroll to position [1156, 0]
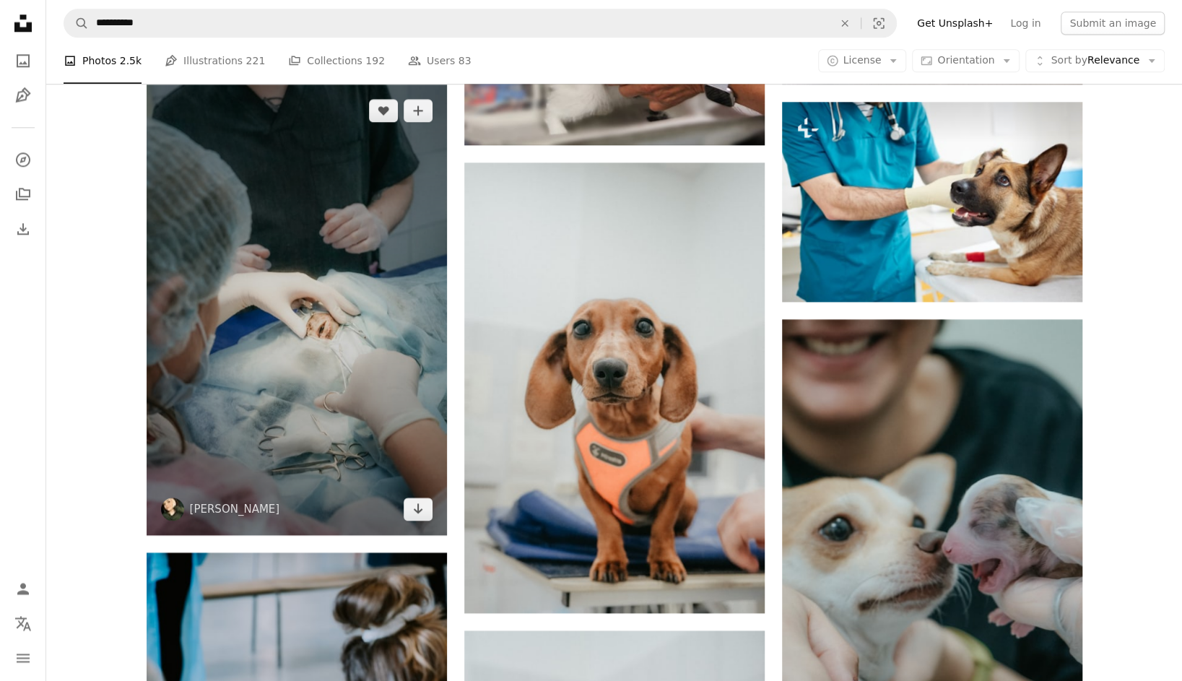
click at [381, 337] on img at bounding box center [297, 310] width 300 height 451
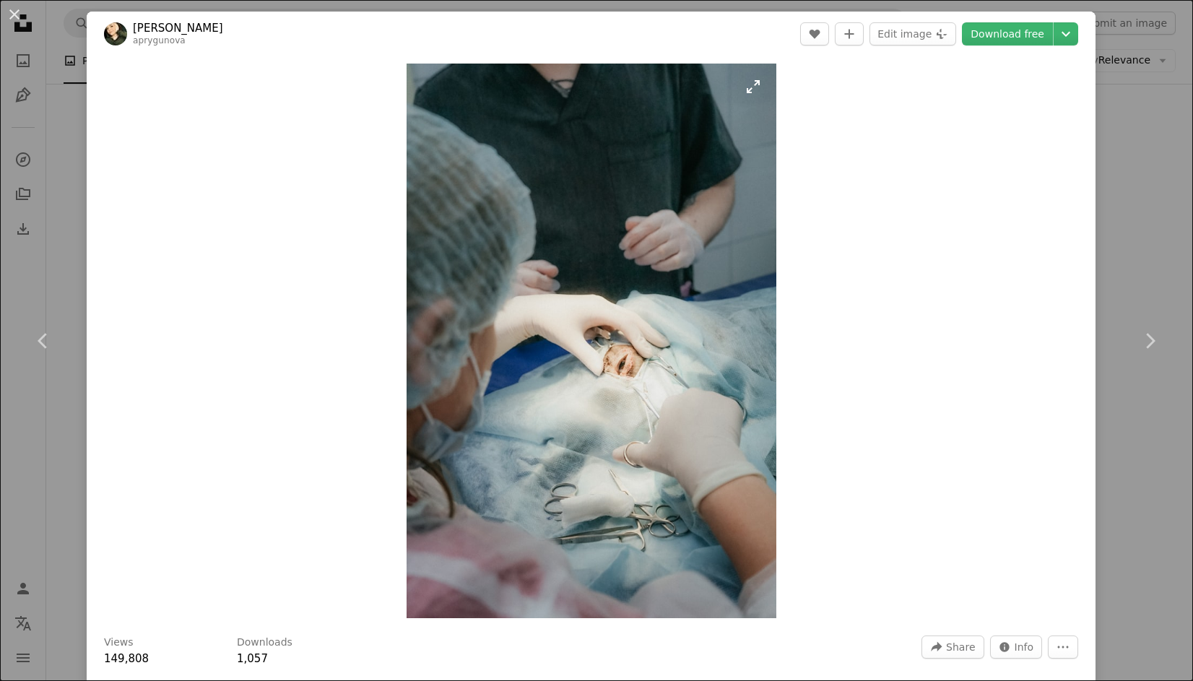
click at [636, 368] on img "Zoom in on this image" at bounding box center [592, 341] width 370 height 555
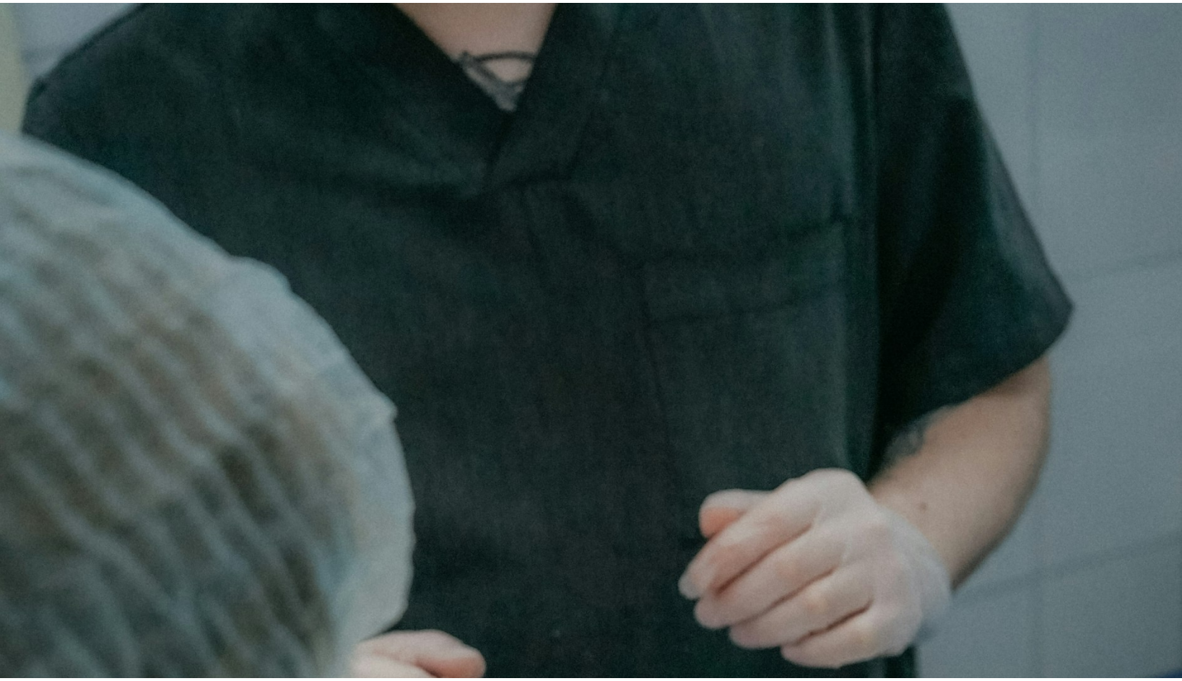
scroll to position [539, 0]
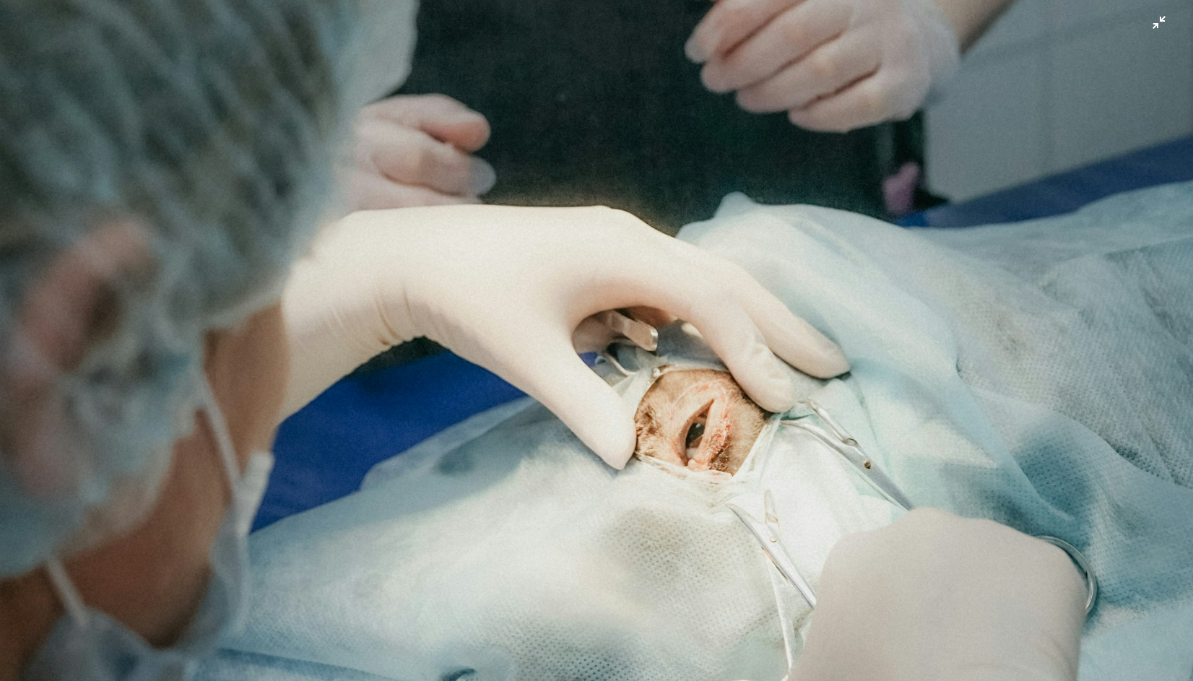
click at [1153, 69] on img "Zoom out on this image" at bounding box center [596, 356] width 1195 height 1792
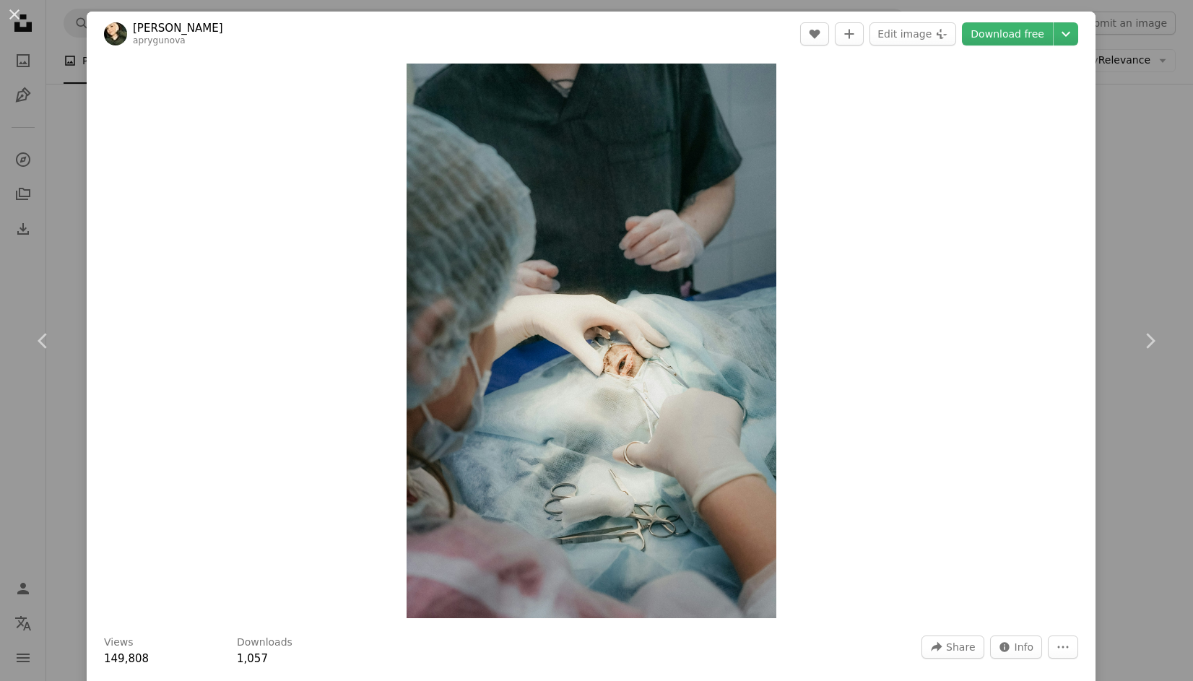
click at [1099, 82] on div "An X shape Chevron left Chevron right [PERSON_NAME] aprygunova A heart A plus s…" at bounding box center [596, 340] width 1193 height 681
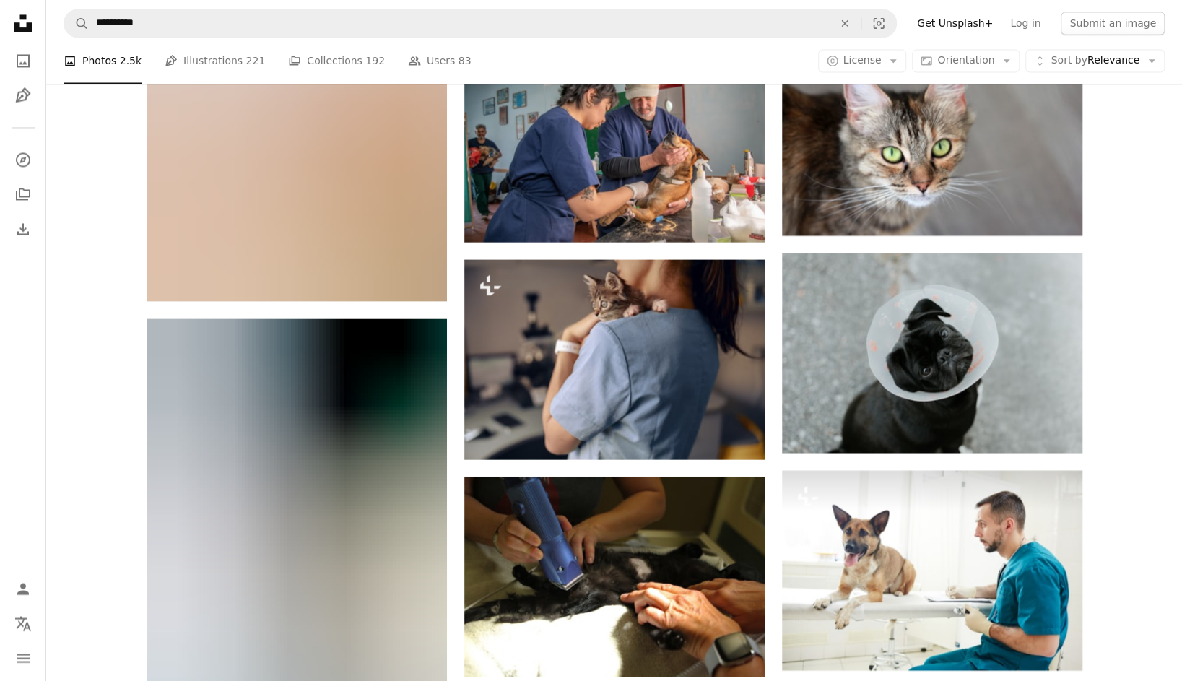
scroll to position [5417, 0]
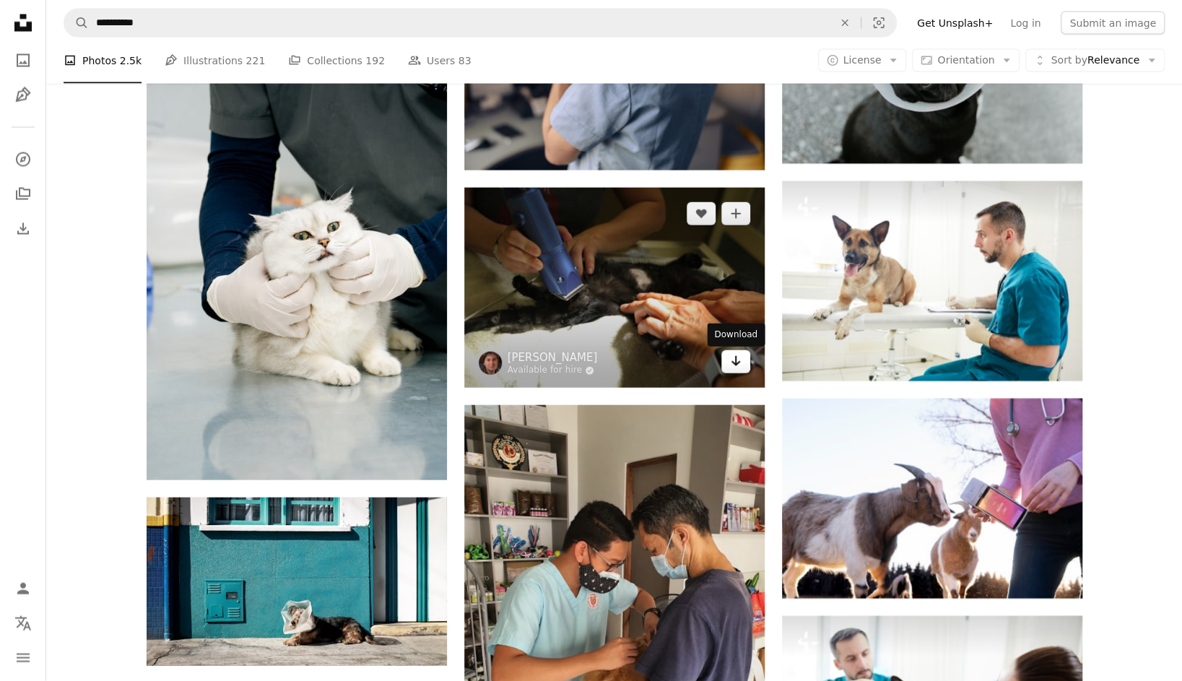
click at [746, 371] on link "Arrow pointing down" at bounding box center [736, 361] width 29 height 23
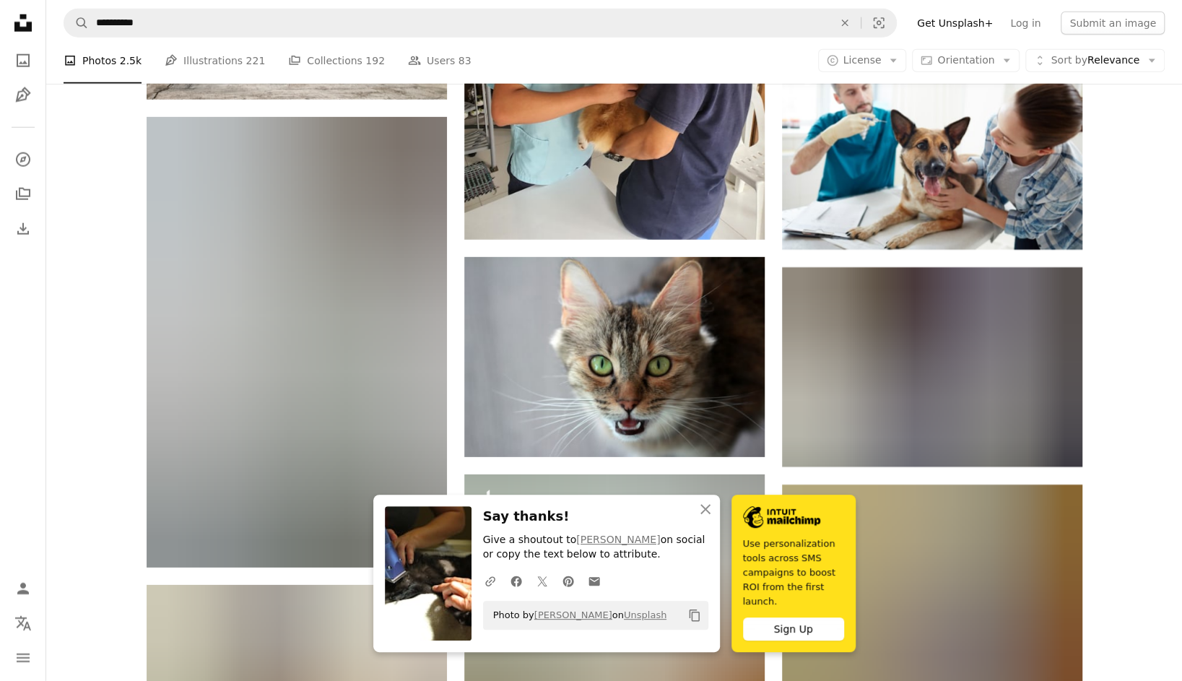
scroll to position [5995, 0]
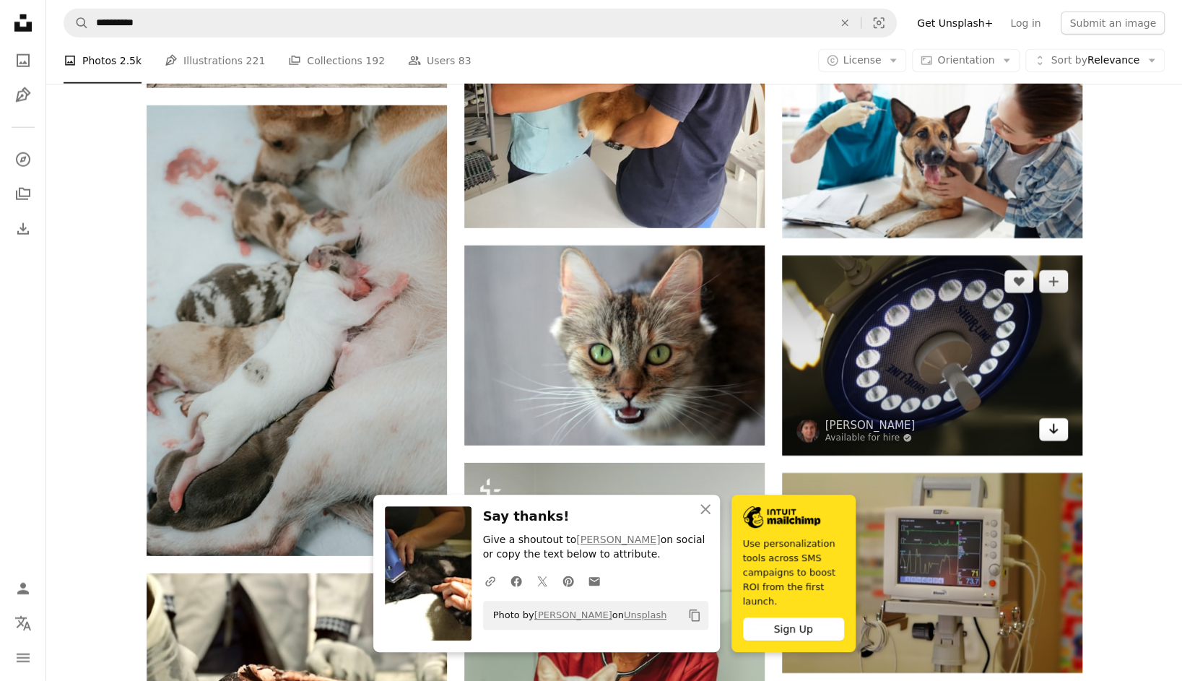
click at [1054, 438] on icon "Arrow pointing down" at bounding box center [1054, 428] width 12 height 17
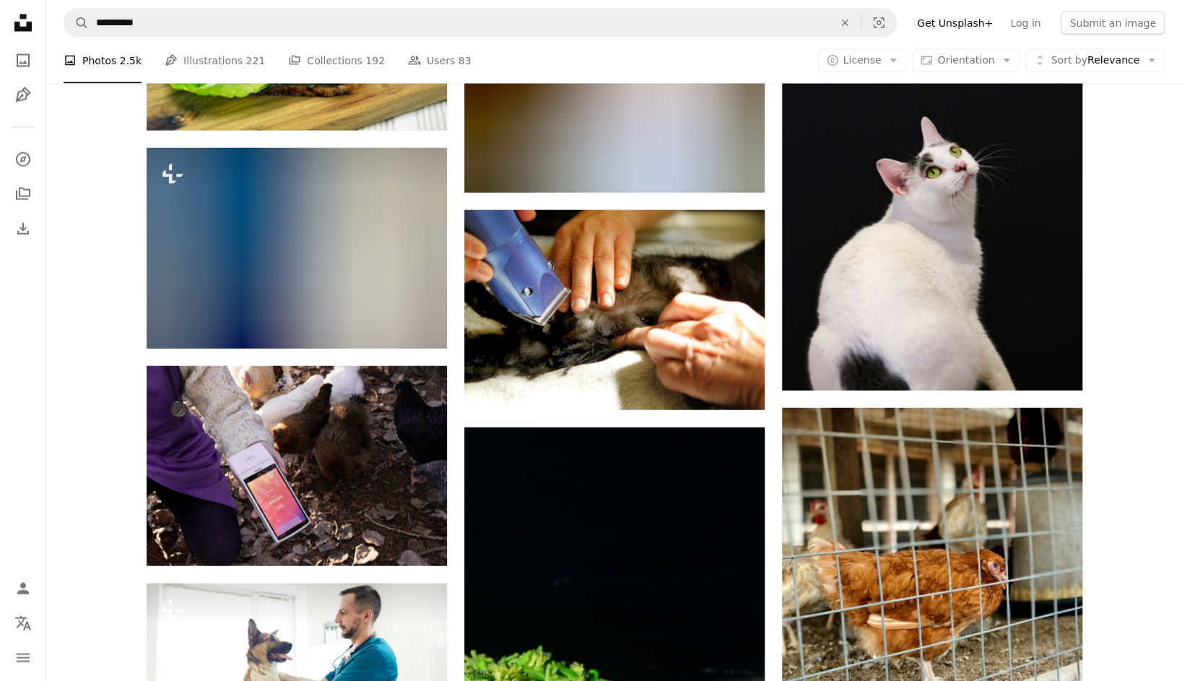
scroll to position [8956, 0]
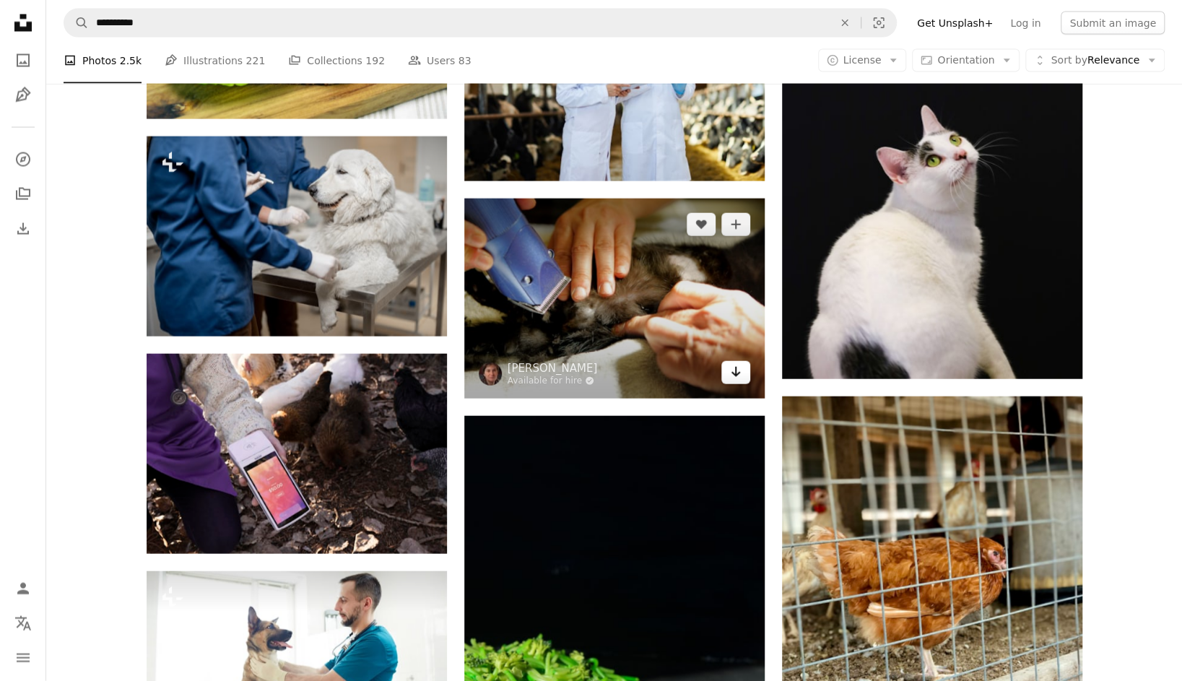
click at [736, 380] on icon "Arrow pointing down" at bounding box center [736, 371] width 12 height 17
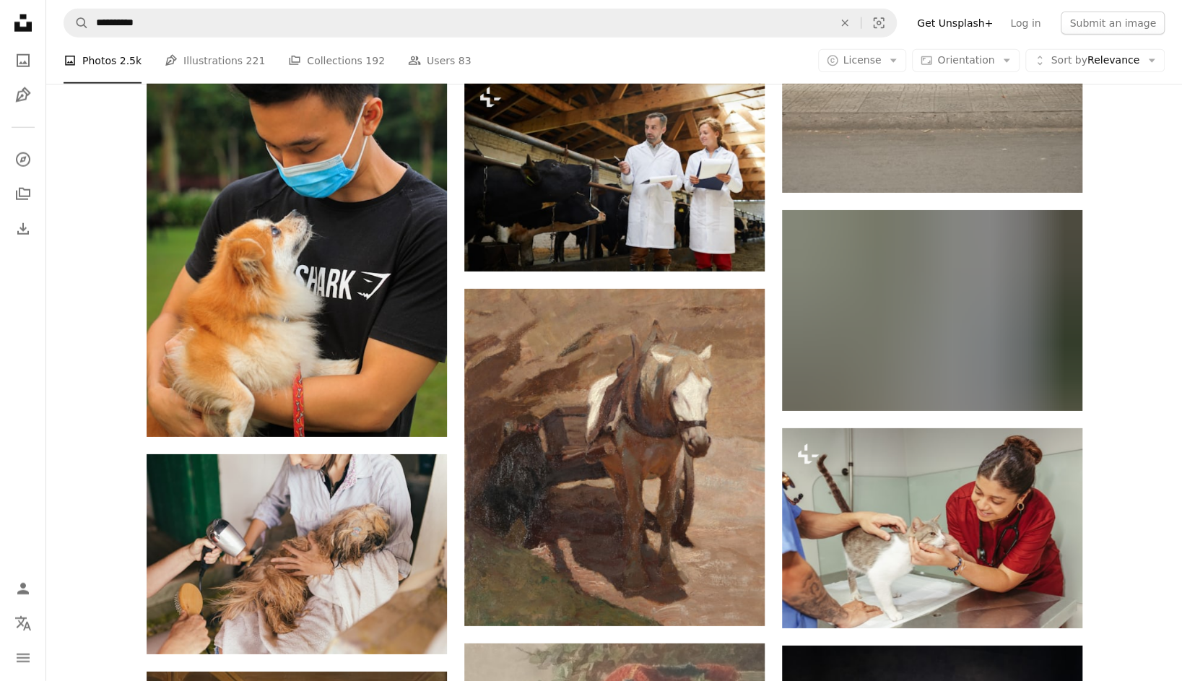
scroll to position [13218, 0]
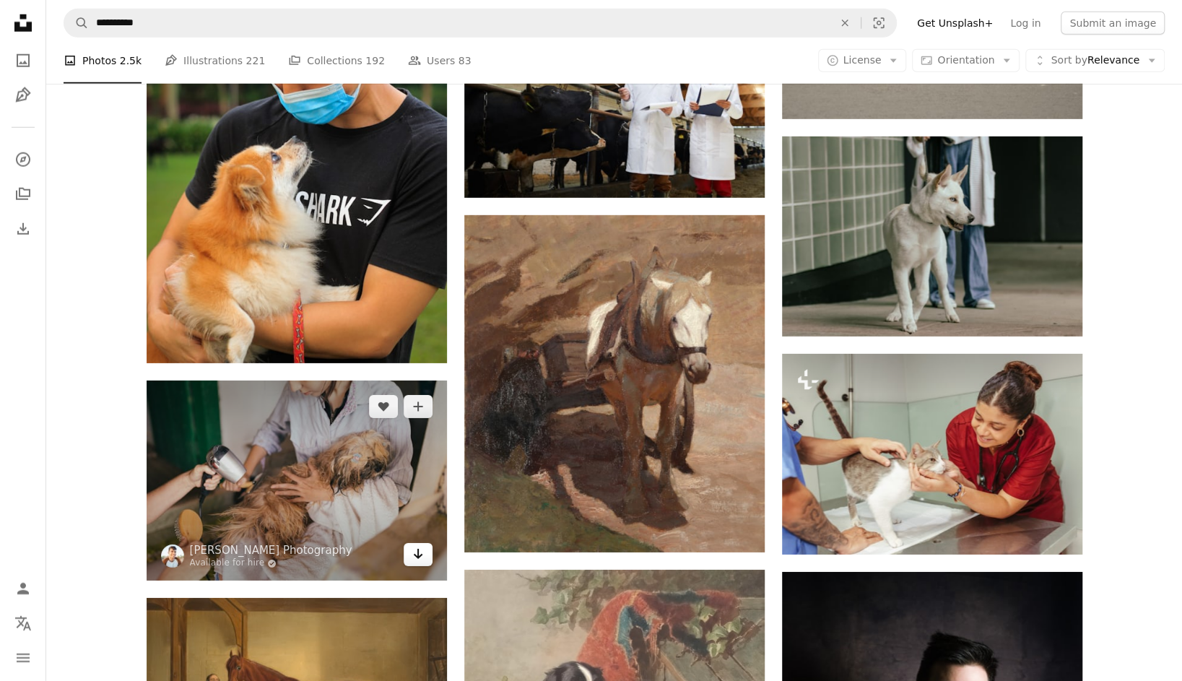
click at [414, 559] on icon "Arrow pointing down" at bounding box center [418, 553] width 12 height 17
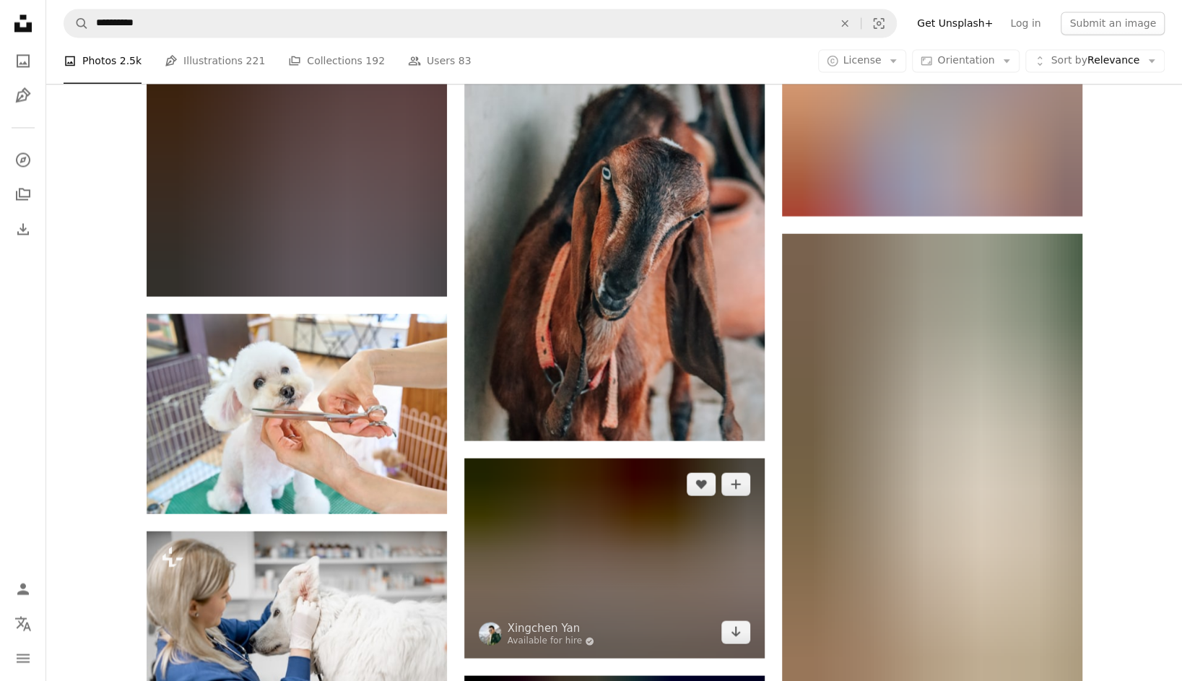
scroll to position [15963, 0]
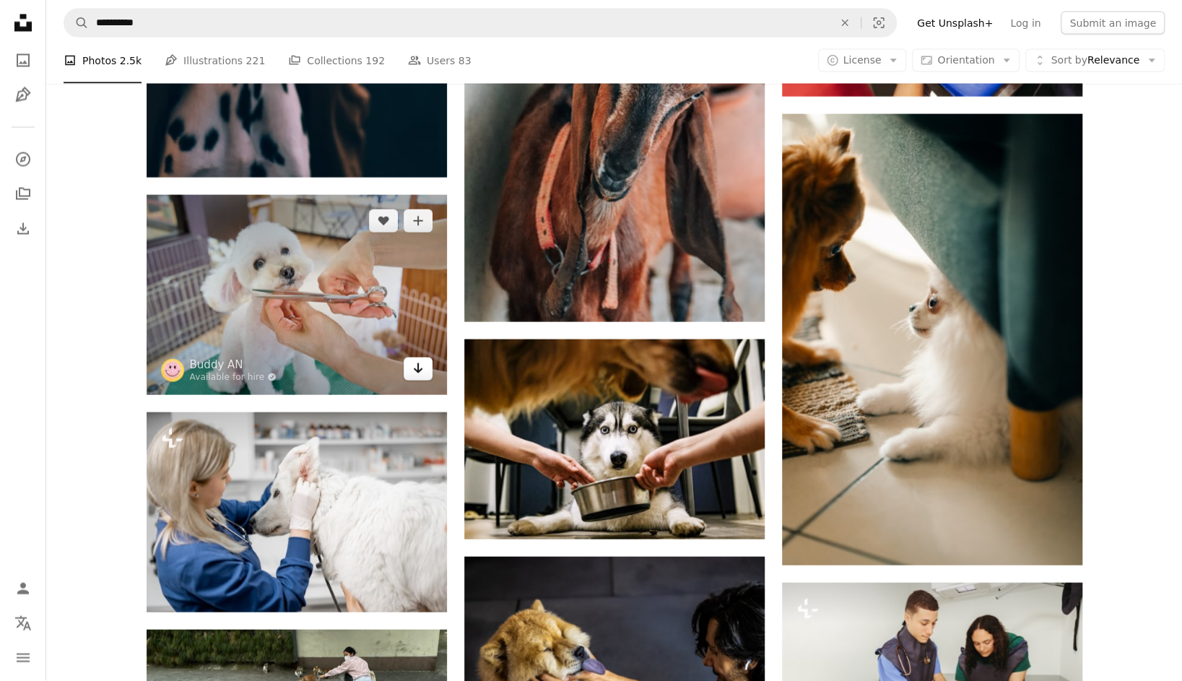
click at [421, 374] on icon "Arrow pointing down" at bounding box center [418, 368] width 12 height 17
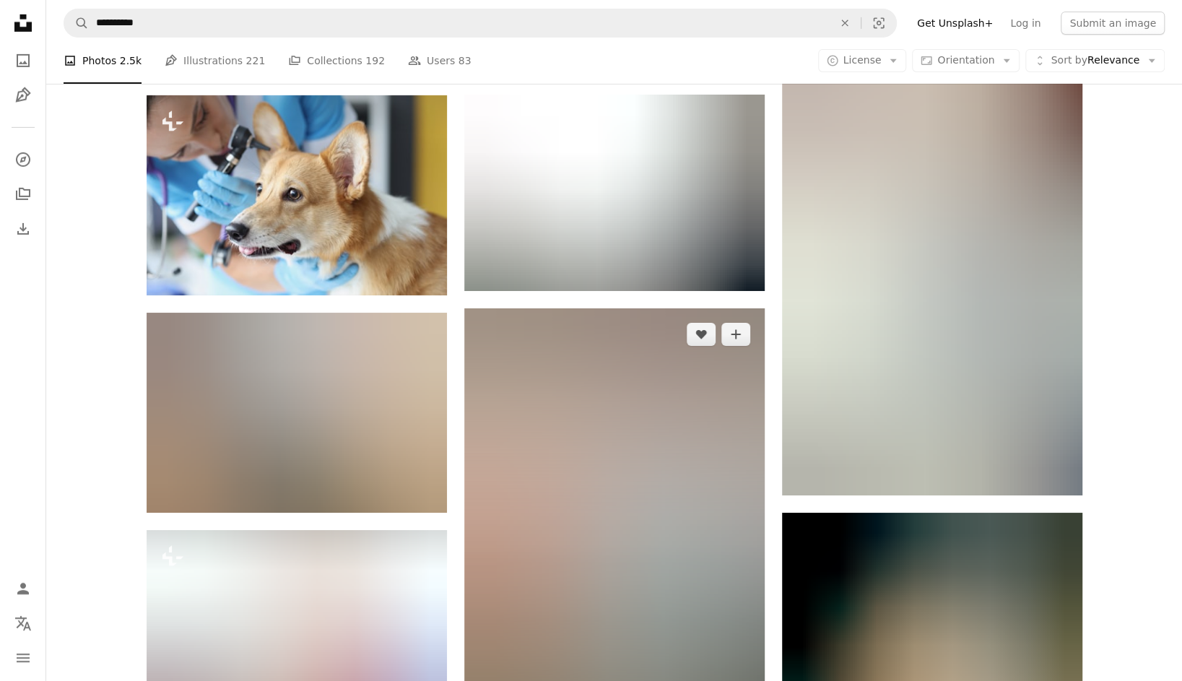
scroll to position [17624, 0]
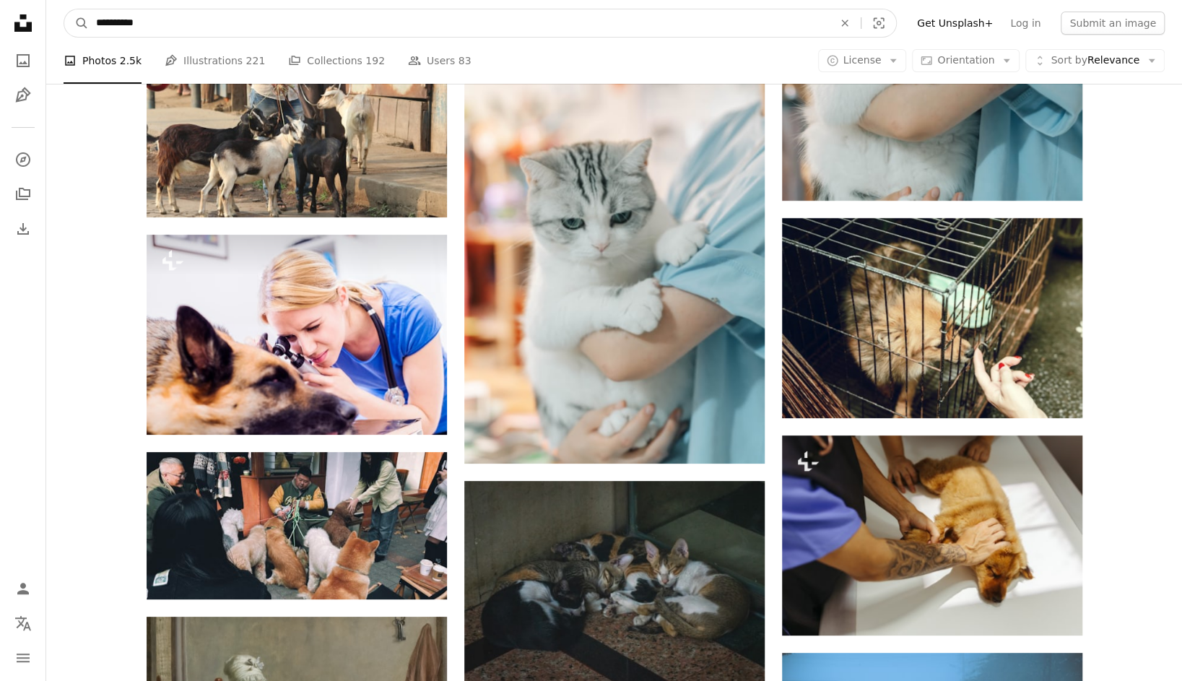
click at [303, 30] on input "**********" at bounding box center [459, 22] width 740 height 27
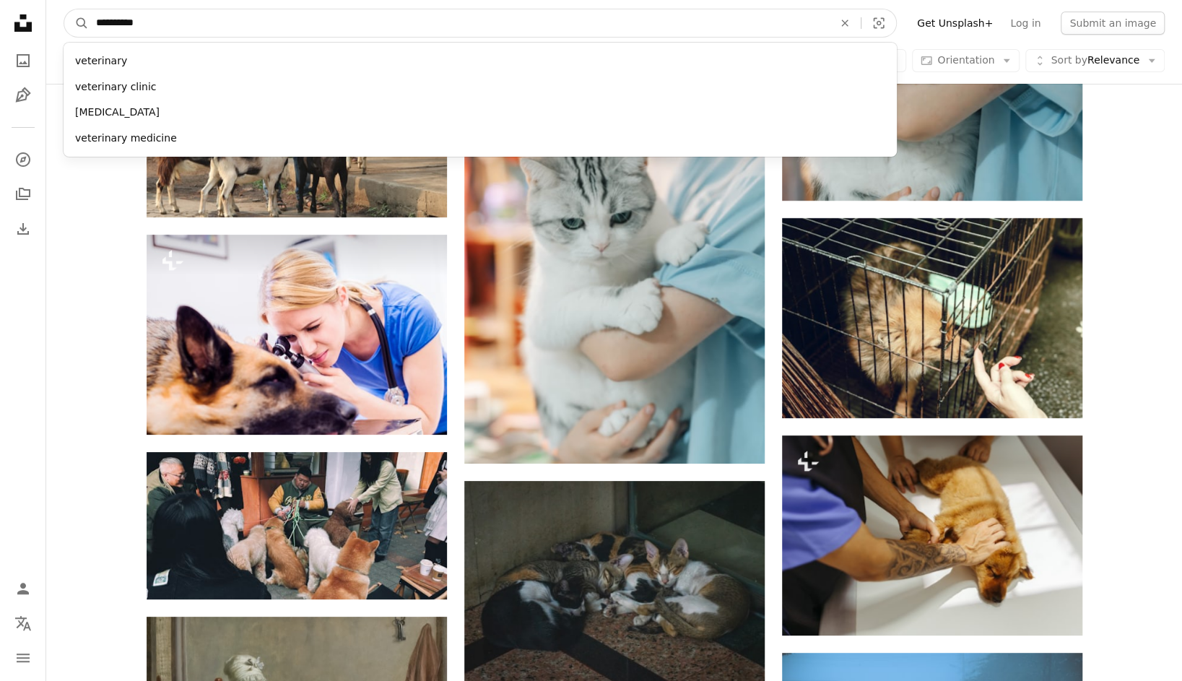
drag, startPoint x: 98, startPoint y: 25, endPoint x: 33, endPoint y: 19, distance: 65.3
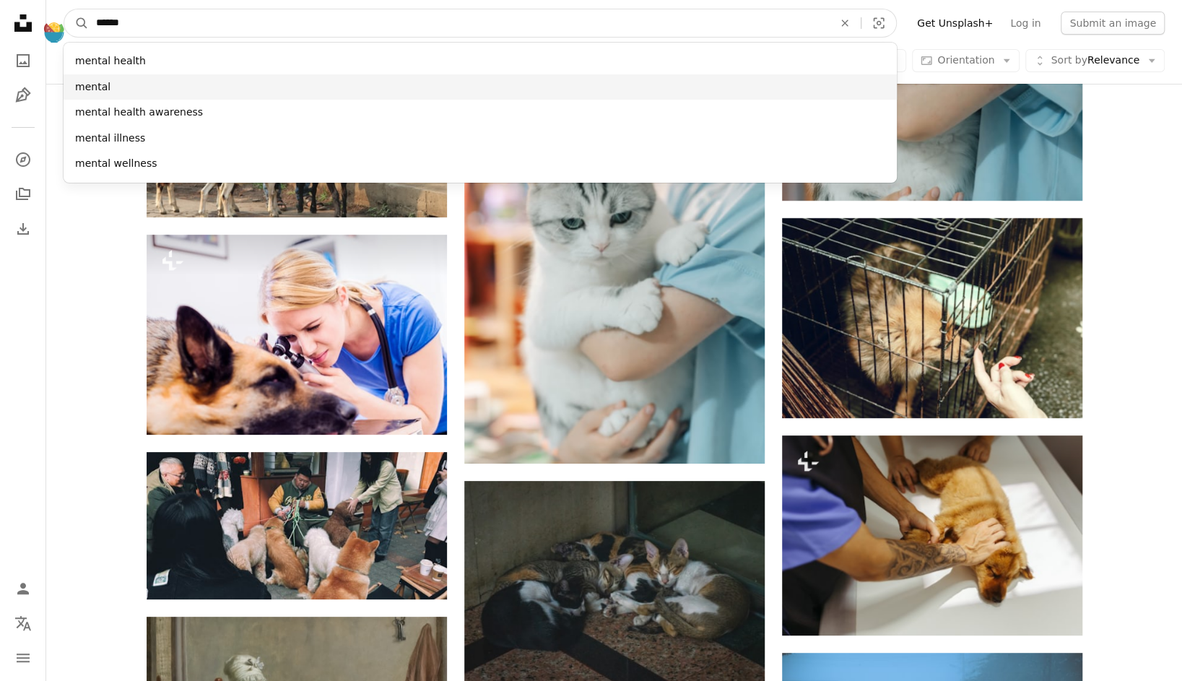
type input "******"
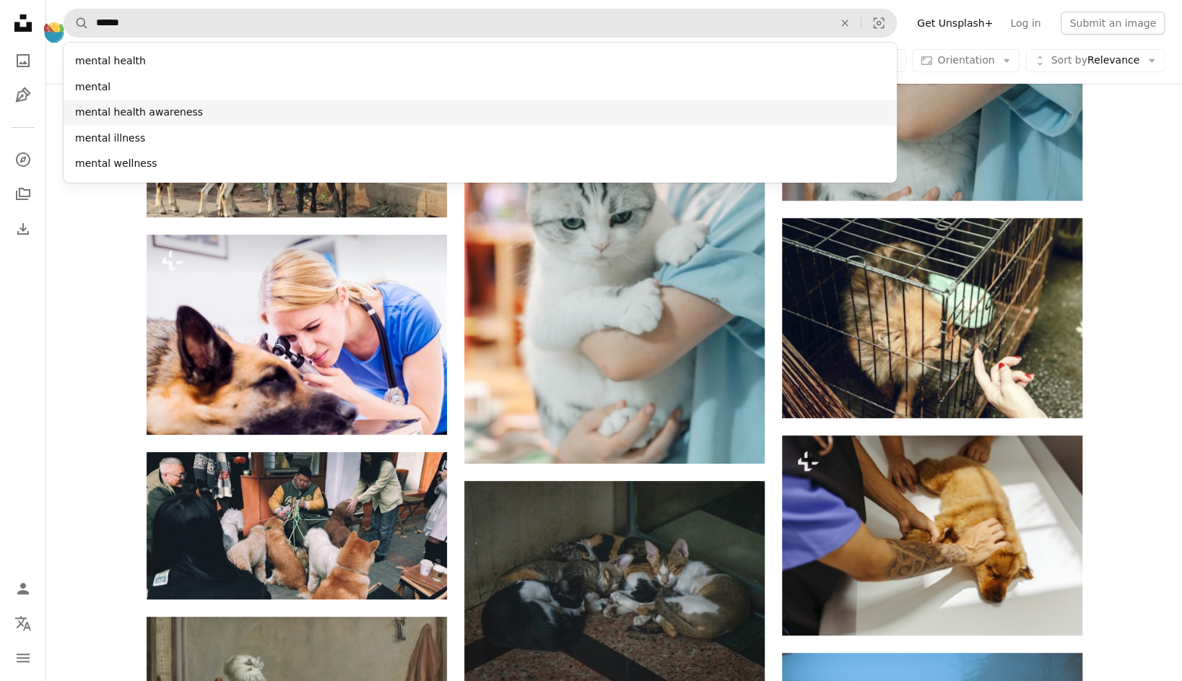
click at [199, 120] on div "mental health awareness" at bounding box center [481, 113] width 834 height 26
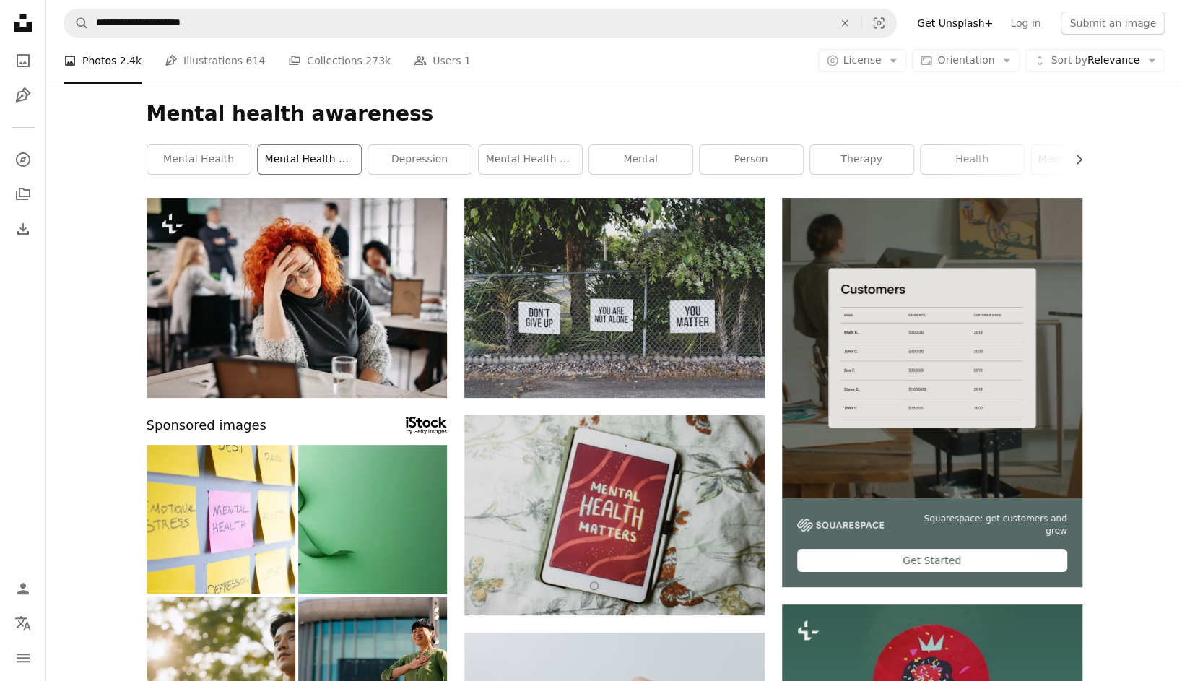
click at [328, 155] on link "mental health matters" at bounding box center [309, 159] width 103 height 29
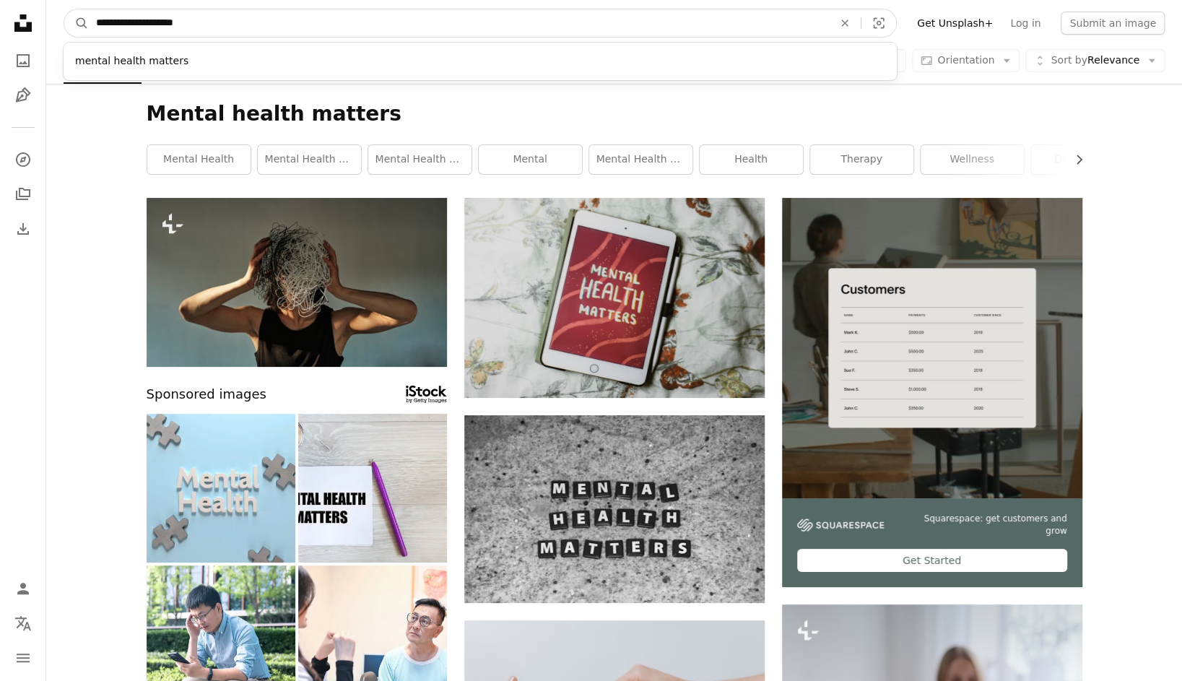
drag, startPoint x: 225, startPoint y: 25, endPoint x: 135, endPoint y: 29, distance: 90.4
click at [135, 29] on input "**********" at bounding box center [459, 22] width 740 height 27
type input "**********"
click button "A magnifying glass" at bounding box center [76, 22] width 25 height 27
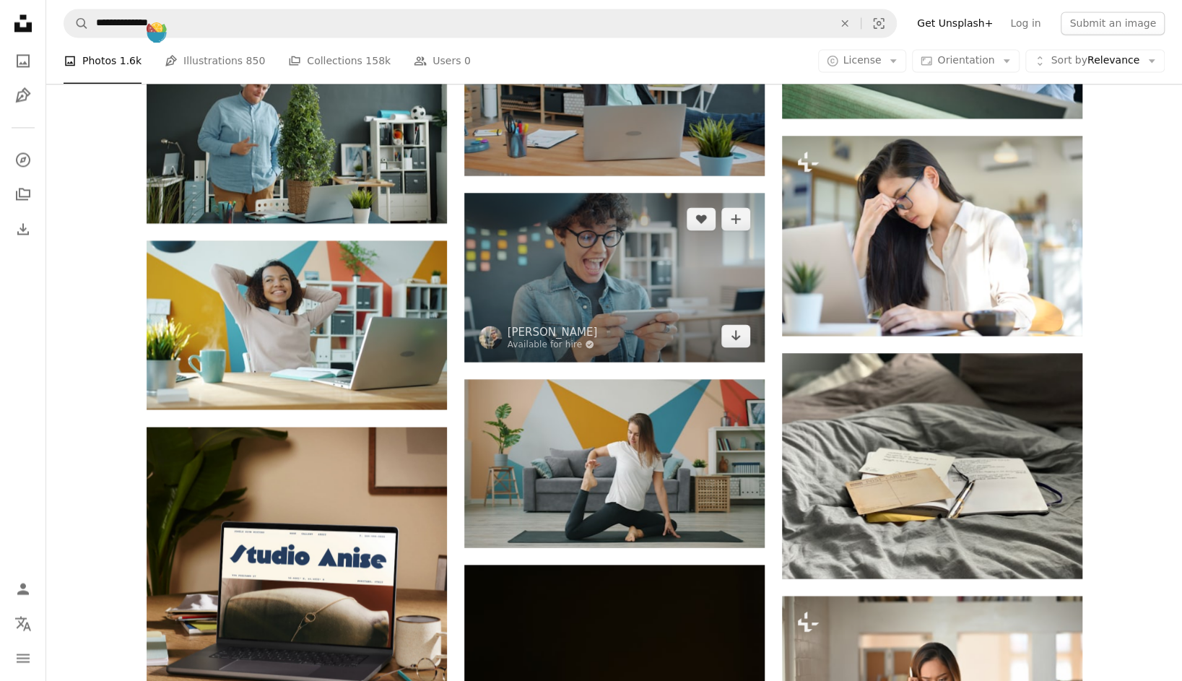
scroll to position [1517, 0]
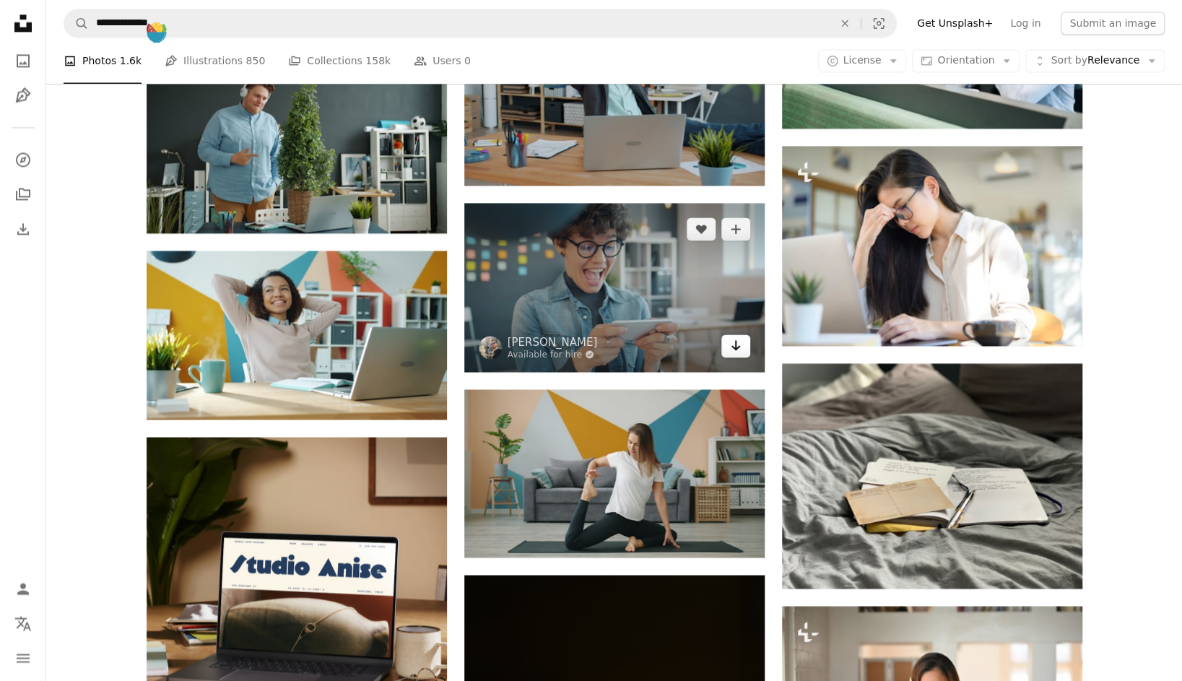
click at [736, 350] on icon "Download" at bounding box center [735, 345] width 9 height 10
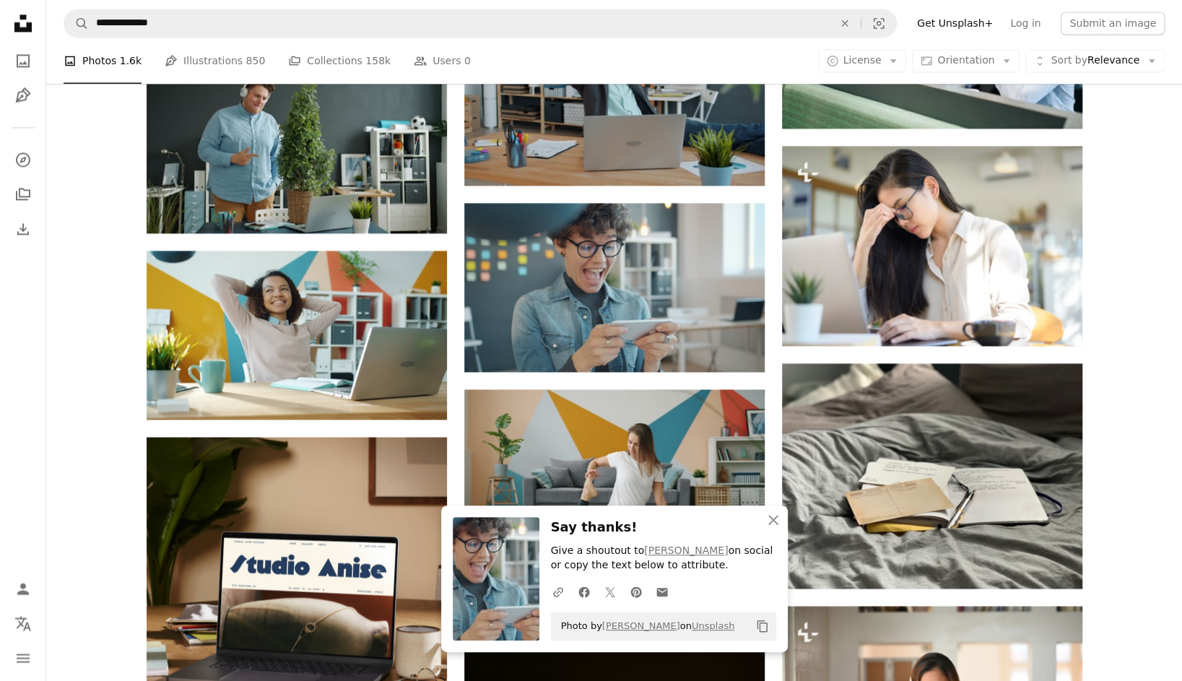
click at [1129, 455] on div "Plus sign for Unsplash+ A heart A plus sign Getty Images For Unsplash+ A lock D…" at bounding box center [614, 555] width 1136 height 3749
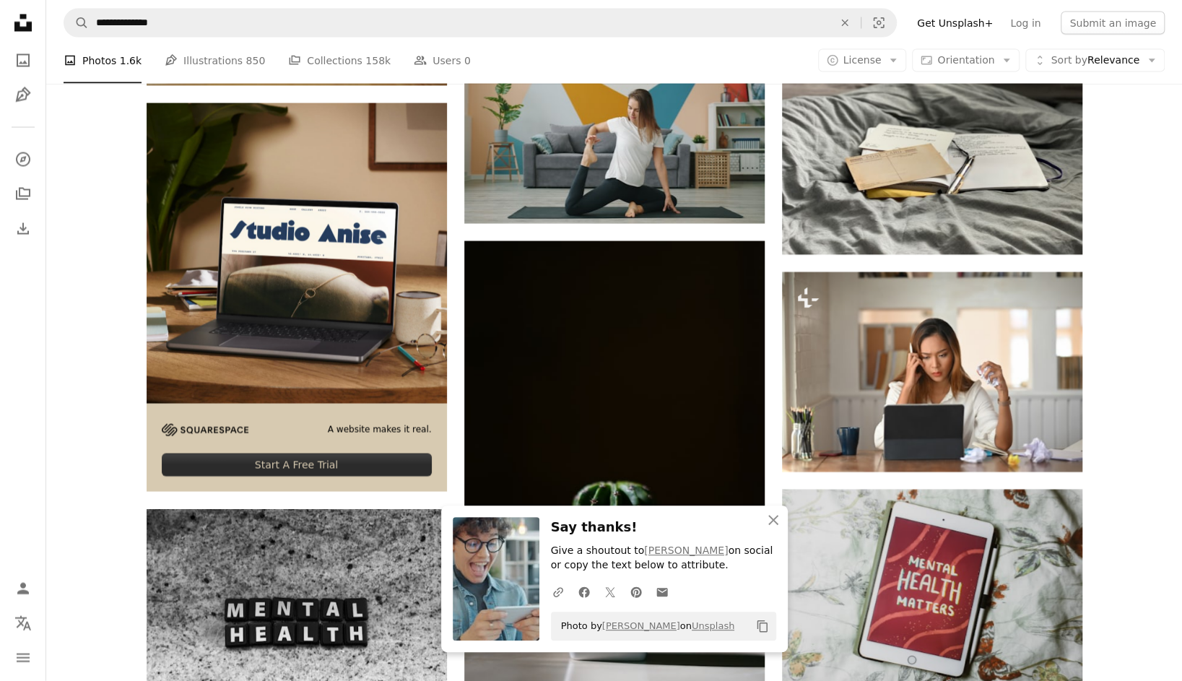
scroll to position [1806, 0]
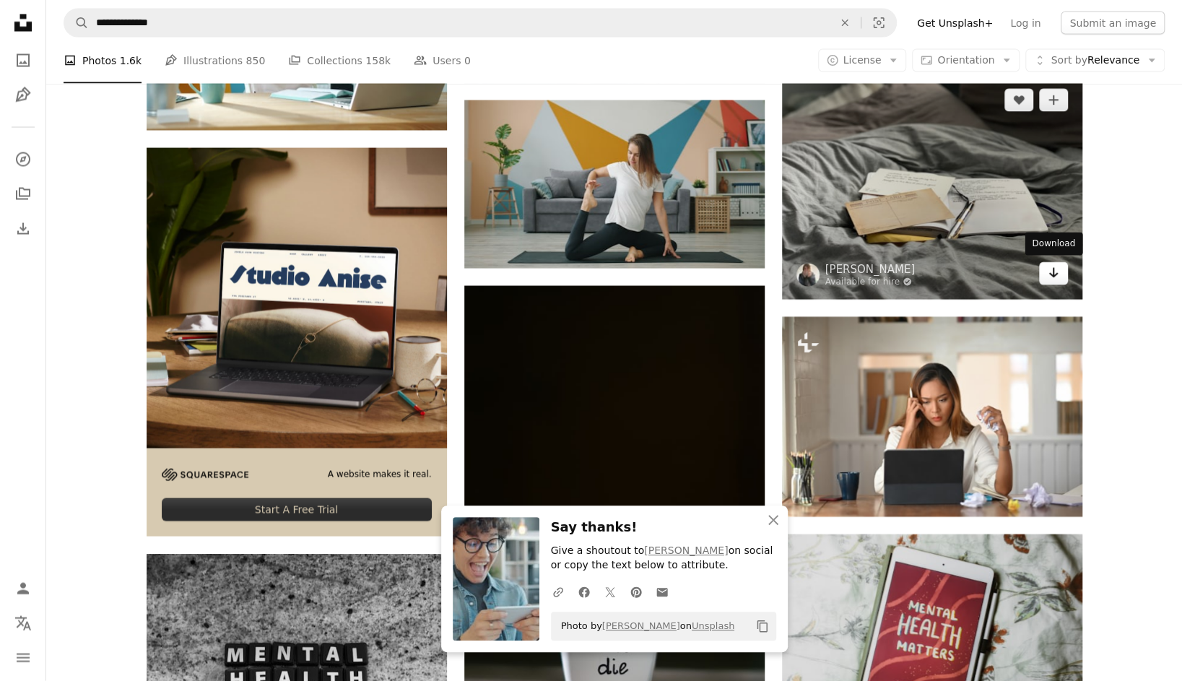
click at [1045, 272] on link "Arrow pointing down" at bounding box center [1053, 273] width 29 height 23
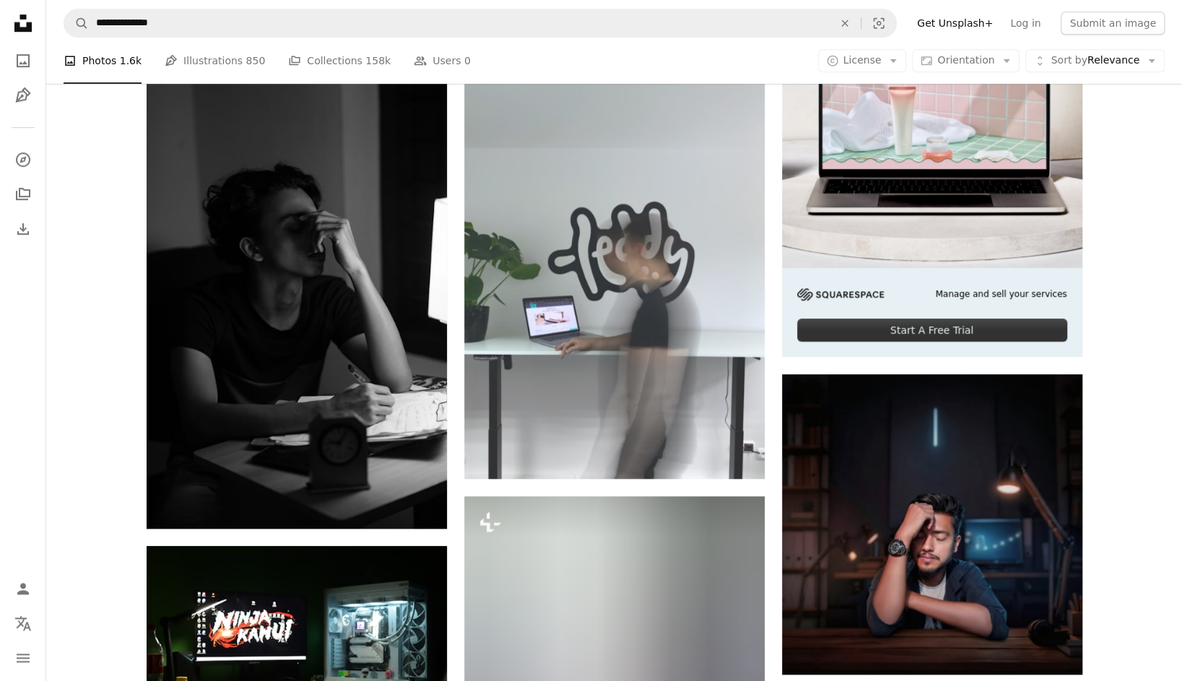
scroll to position [4334, 0]
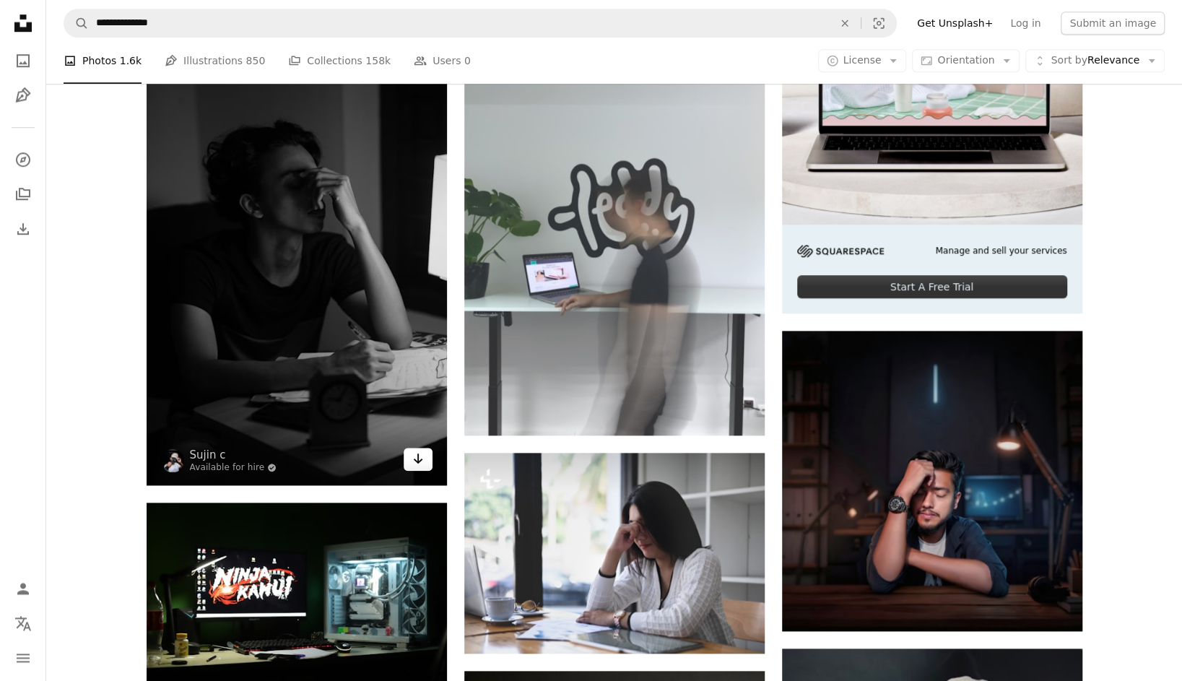
click at [427, 467] on link "Arrow pointing down" at bounding box center [418, 459] width 29 height 23
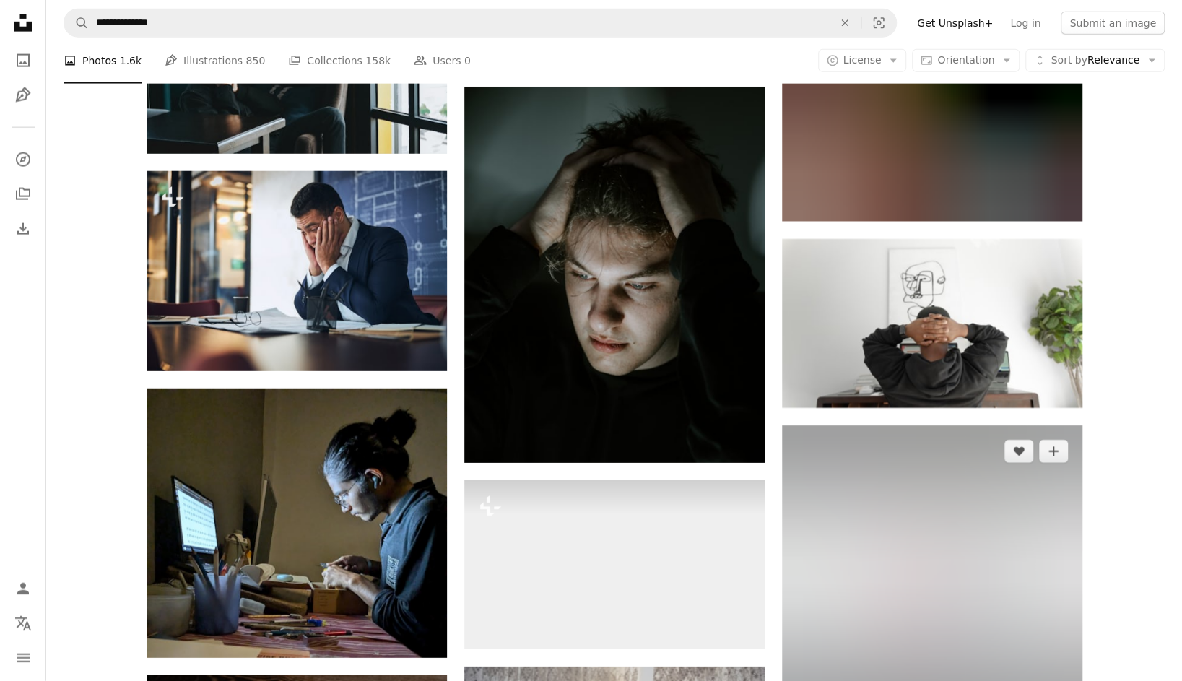
scroll to position [6067, 0]
